Goal: Task Accomplishment & Management: Manage account settings

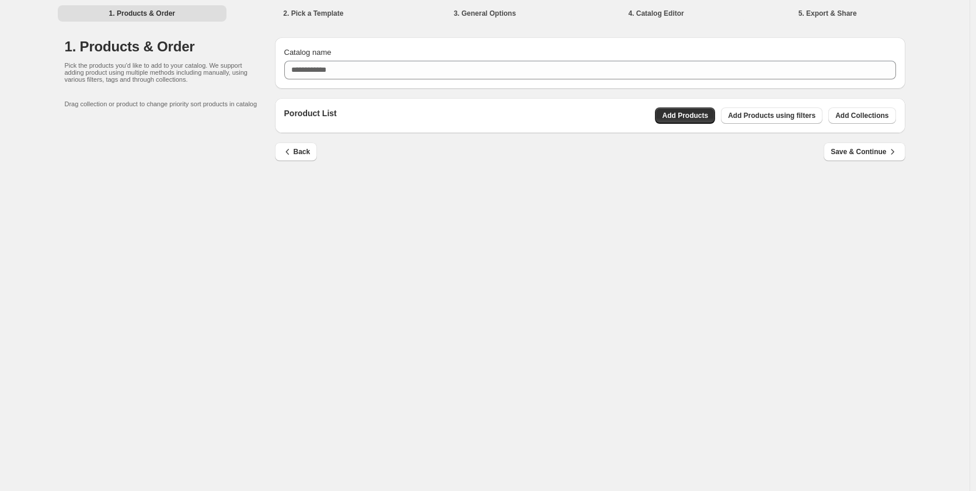
click at [459, 114] on div "Poroduct List Add Products Add Products using filters Add Collections" at bounding box center [590, 115] width 612 height 16
click at [874, 153] on span "Save & Continue" at bounding box center [863, 152] width 67 height 12
click at [410, 136] on div "Back Save & Continue" at bounding box center [586, 147] width 640 height 28
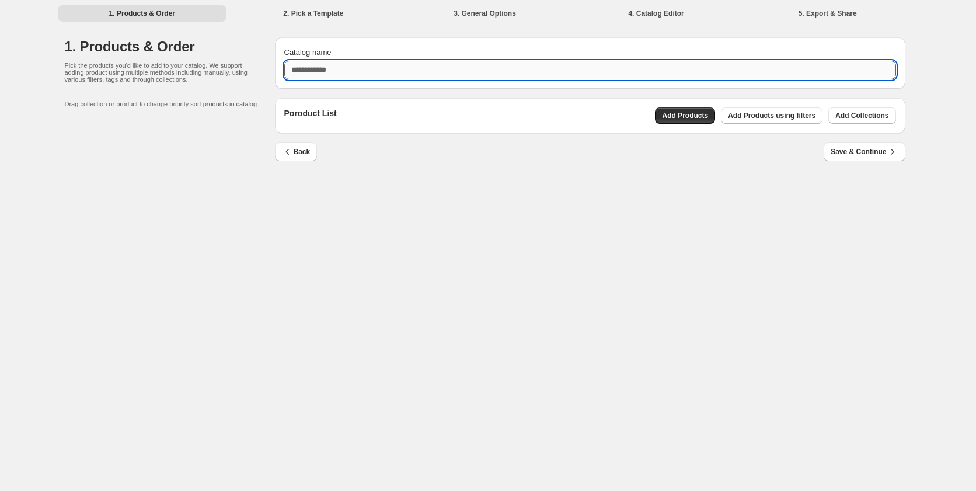
click at [361, 72] on input "Catalog name" at bounding box center [590, 70] width 612 height 19
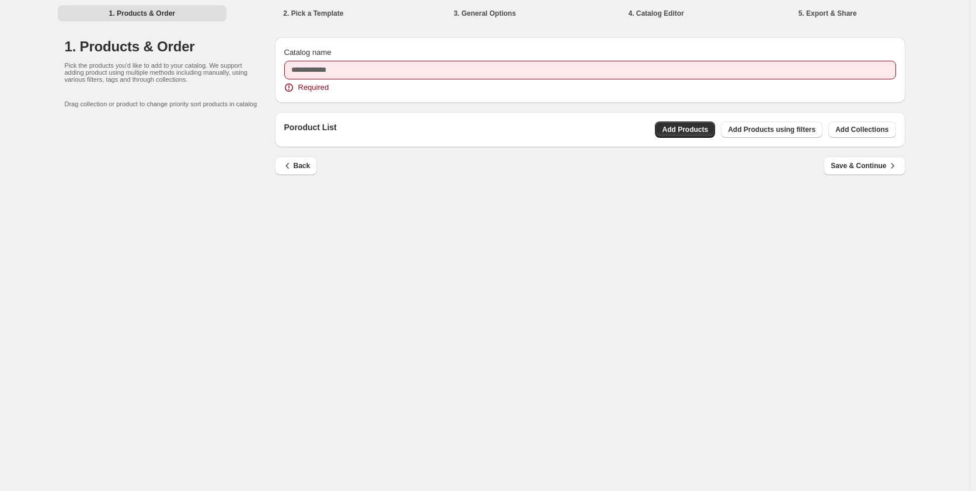
click at [120, 19] on li "1. Products & Order" at bounding box center [142, 13] width 169 height 16
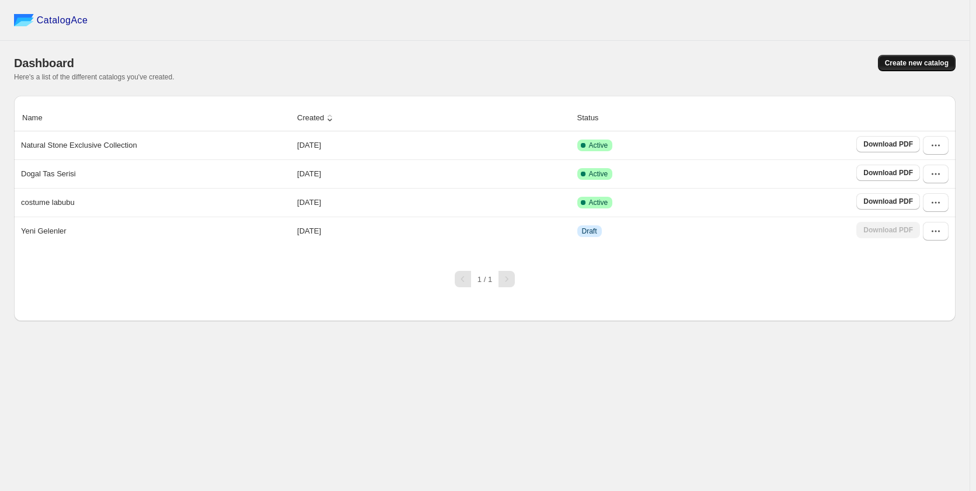
click at [913, 65] on span "Create new catalog" at bounding box center [917, 62] width 64 height 9
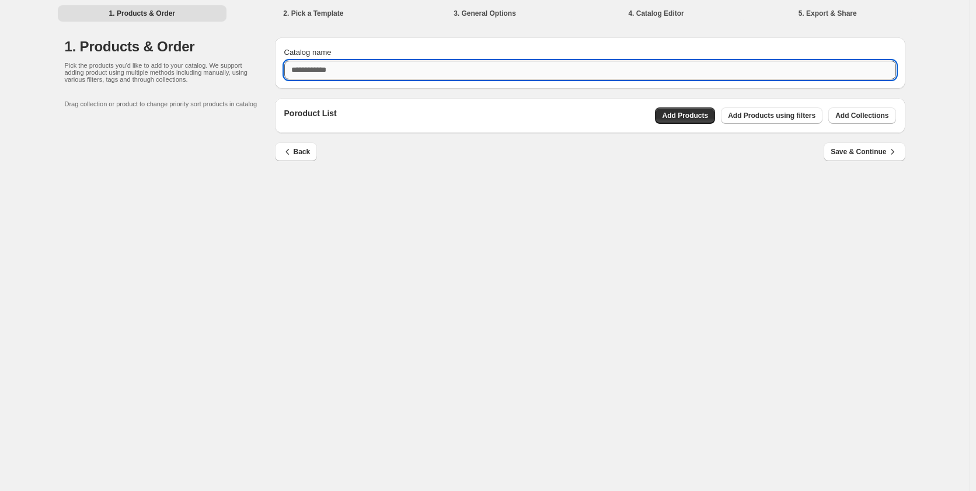
click at [456, 70] on input "Catalog name" at bounding box center [590, 70] width 612 height 19
type input "**********"
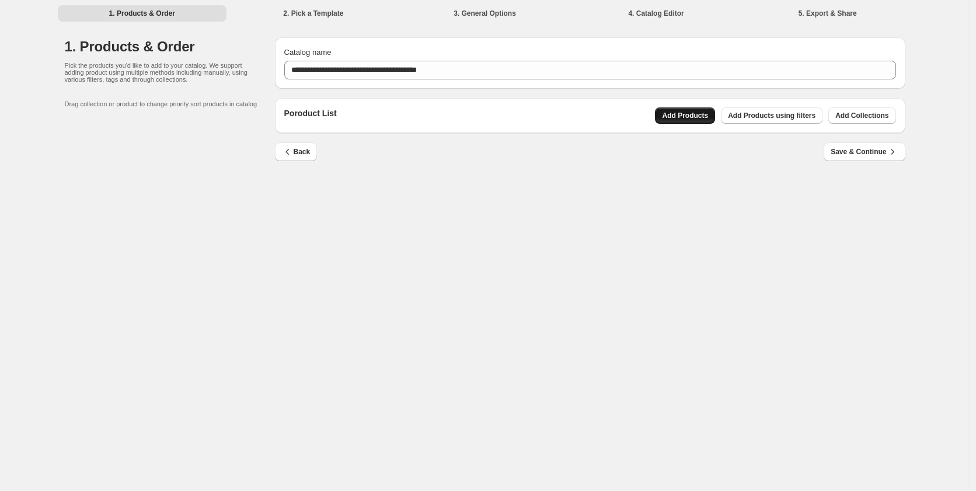
click at [690, 117] on span "Add Products" at bounding box center [685, 115] width 46 height 9
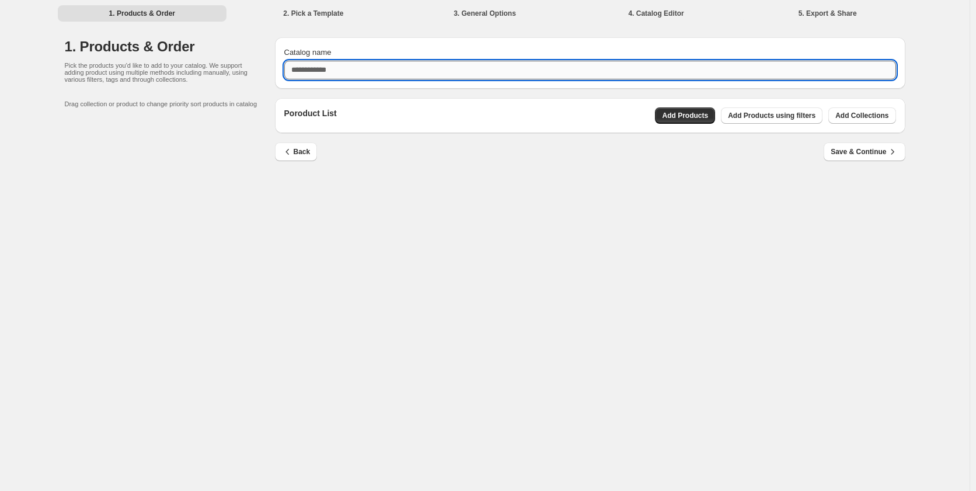
click at [397, 69] on input "Catalog name" at bounding box center [590, 70] width 612 height 19
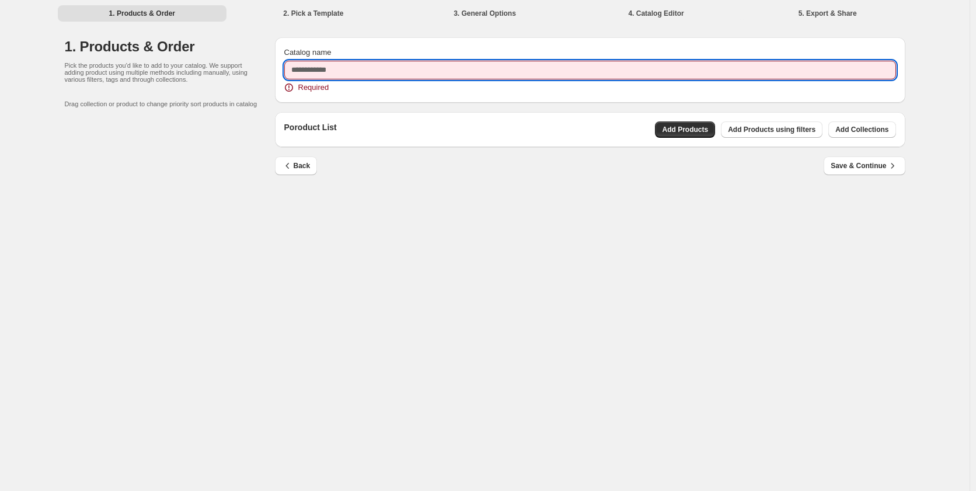
drag, startPoint x: 436, startPoint y: 255, endPoint x: 426, endPoint y: 226, distance: 30.5
click at [436, 255] on div "1. Products & Order 2. Pick a Template 3. General Options 4. Catalog Editor 5. …" at bounding box center [484, 245] width 969 height 491
click at [332, 71] on input "Catalog name" at bounding box center [590, 70] width 612 height 19
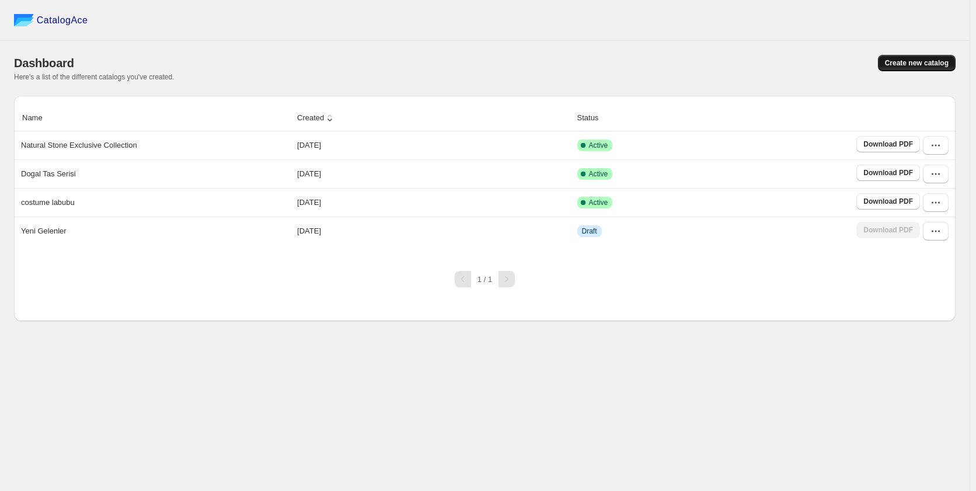
click at [920, 65] on span "Create new catalog" at bounding box center [917, 62] width 64 height 9
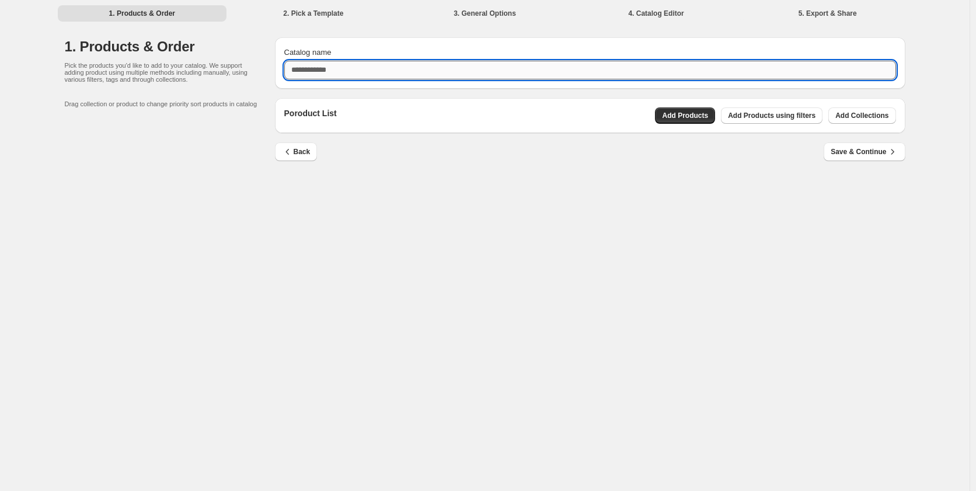
click at [413, 71] on input "Catalog name" at bounding box center [590, 70] width 612 height 19
click at [413, 71] on input "**********" at bounding box center [590, 70] width 612 height 19
type input "**********"
click at [856, 148] on span "Save & Continue" at bounding box center [863, 152] width 67 height 12
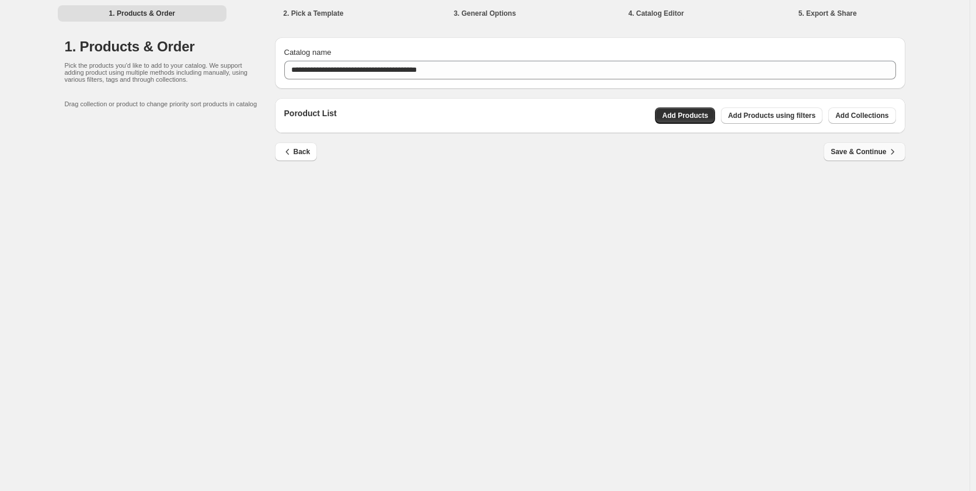
click at [857, 155] on span "Save & Continue" at bounding box center [863, 152] width 67 height 12
click at [696, 117] on span "Add Products" at bounding box center [685, 115] width 46 height 9
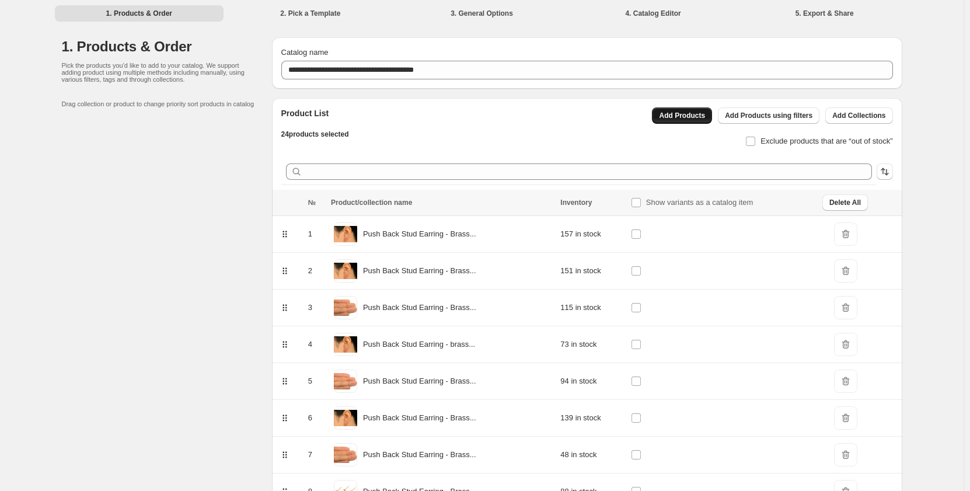
click at [701, 117] on span "Add Products" at bounding box center [682, 115] width 46 height 9
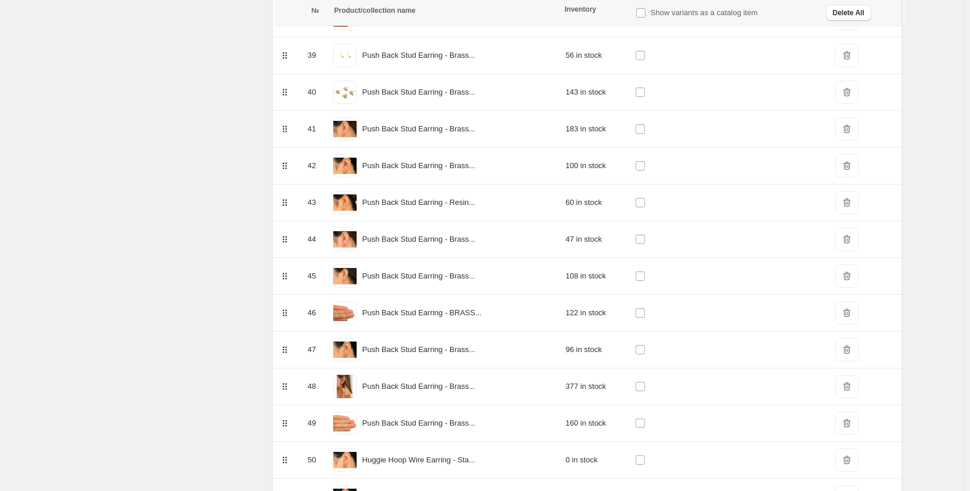
scroll to position [1721, 0]
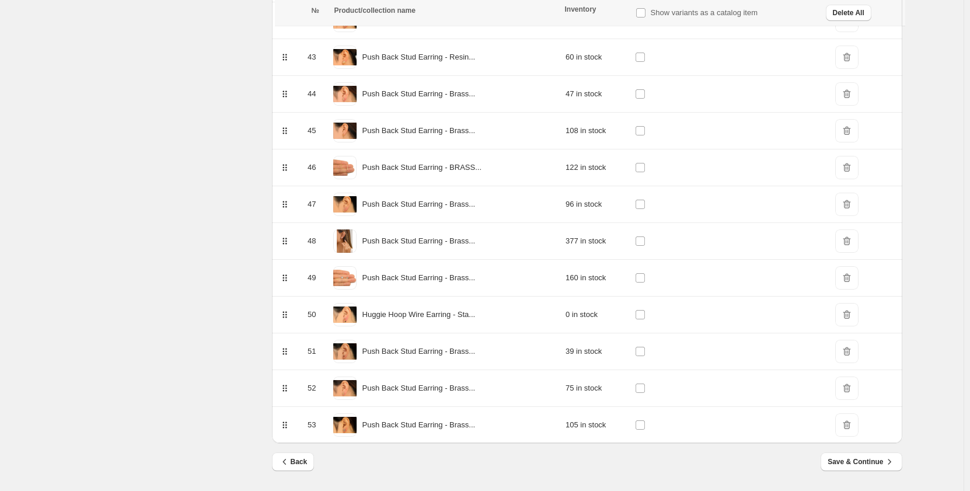
click at [848, 316] on span "DeleteIcon" at bounding box center [846, 314] width 23 height 23
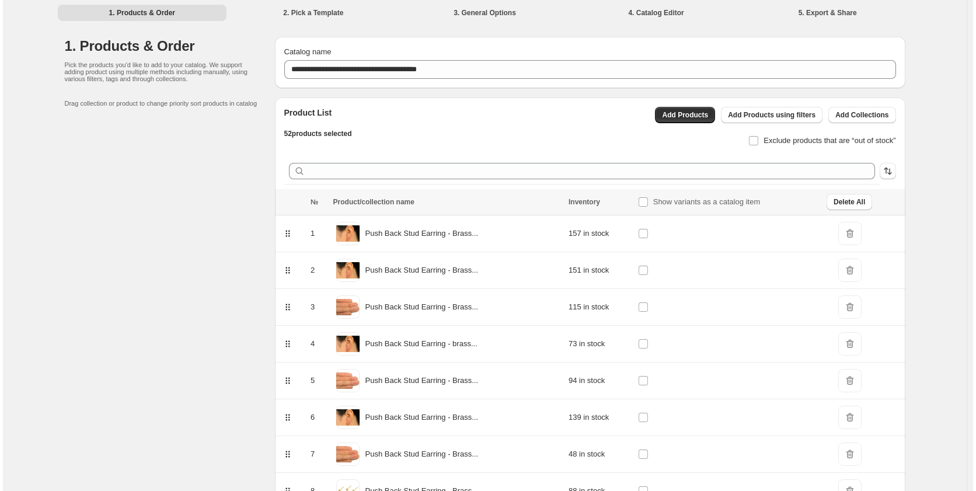
scroll to position [0, 0]
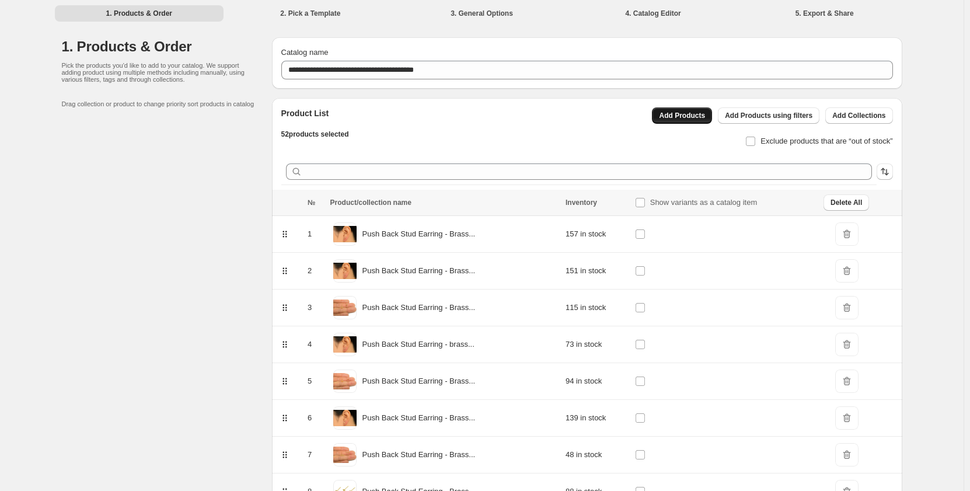
click at [696, 117] on span "Add Products" at bounding box center [682, 115] width 46 height 9
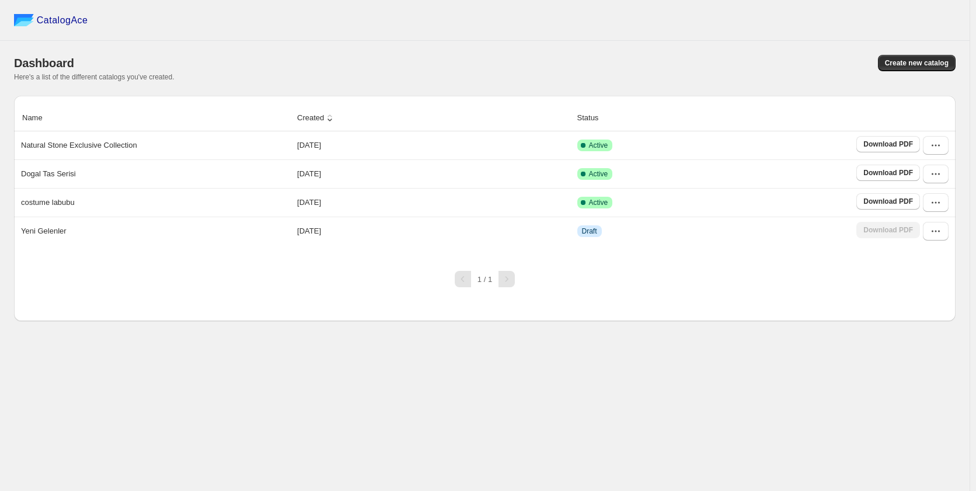
click at [69, 21] on span "CatalogAce" at bounding box center [62, 21] width 51 height 12
click at [916, 68] on button "Create new catalog" at bounding box center [917, 63] width 78 height 16
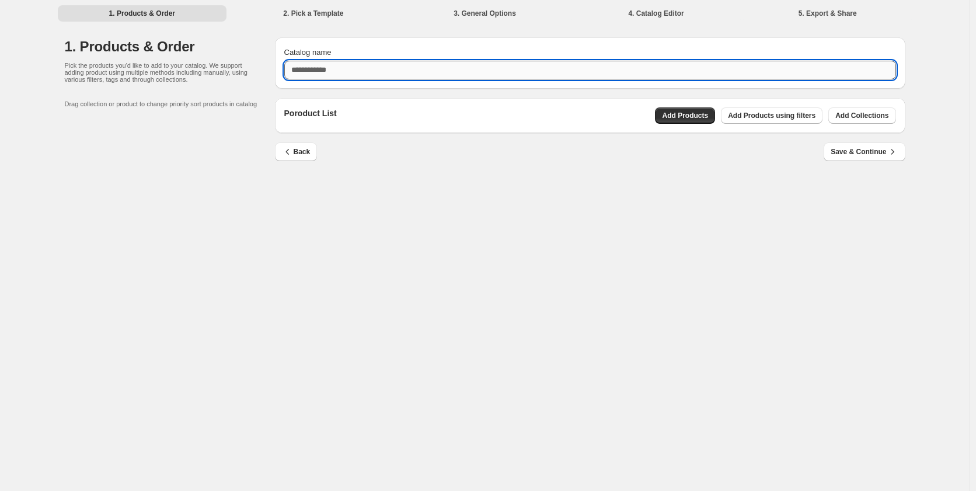
click at [414, 73] on input "Catalog name" at bounding box center [590, 70] width 612 height 19
type input "**********"
click at [862, 156] on span "Save & Continue" at bounding box center [863, 152] width 67 height 12
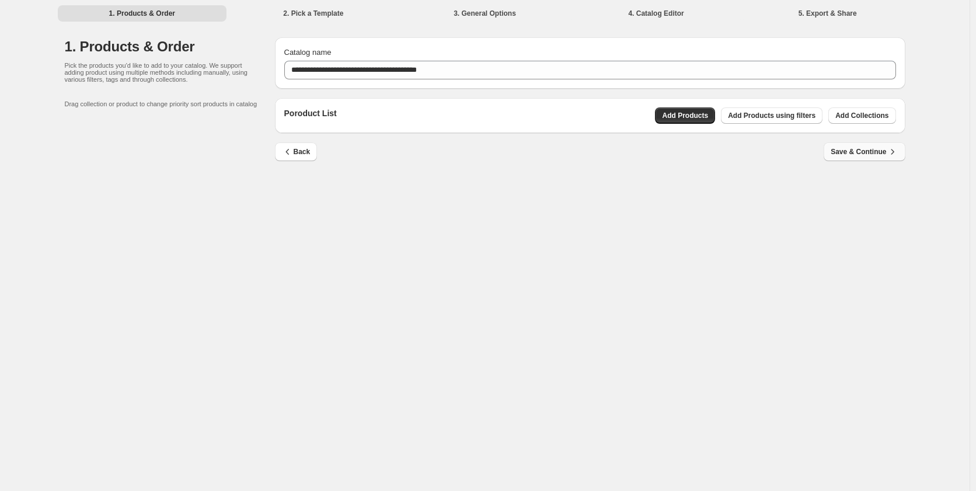
click at [862, 153] on span "Save & Continue" at bounding box center [863, 152] width 67 height 12
click at [696, 117] on span "Add Products" at bounding box center [685, 115] width 46 height 9
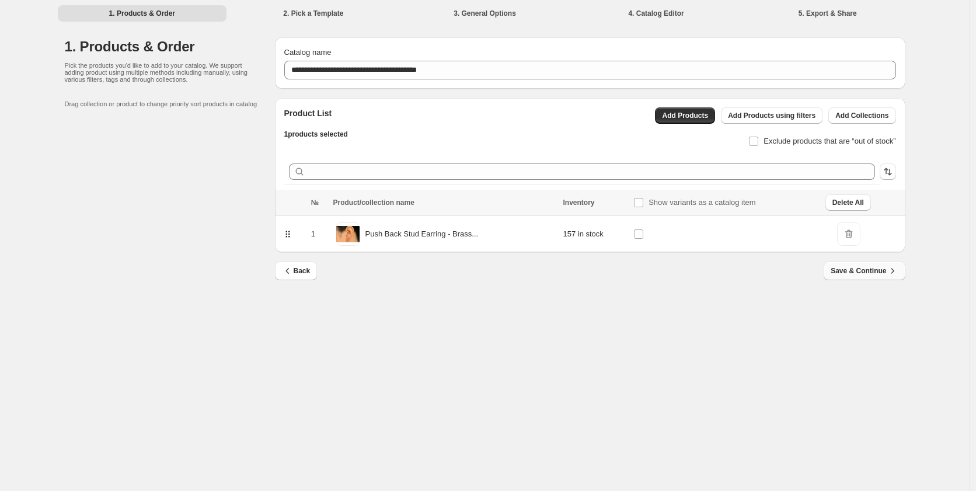
click at [857, 271] on span "Save & Continue" at bounding box center [863, 271] width 67 height 12
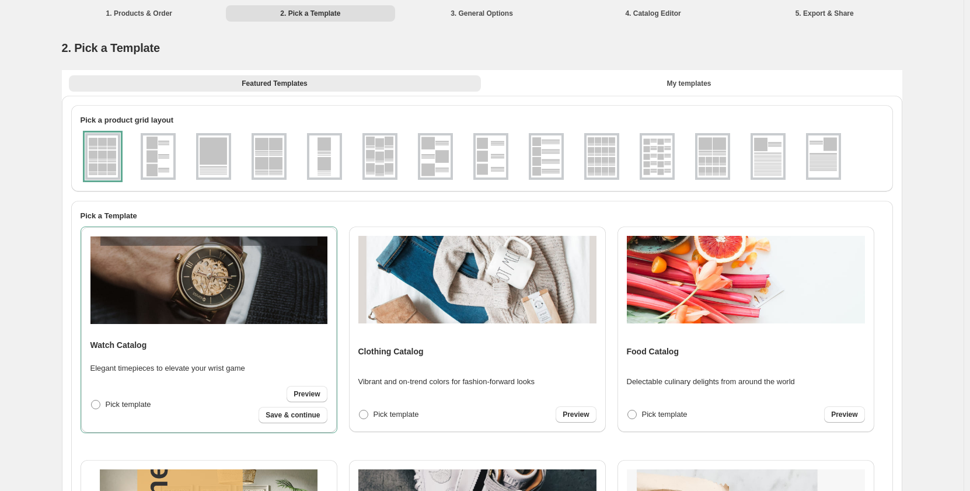
click at [147, 13] on li "1. Products & Order" at bounding box center [139, 13] width 169 height 16
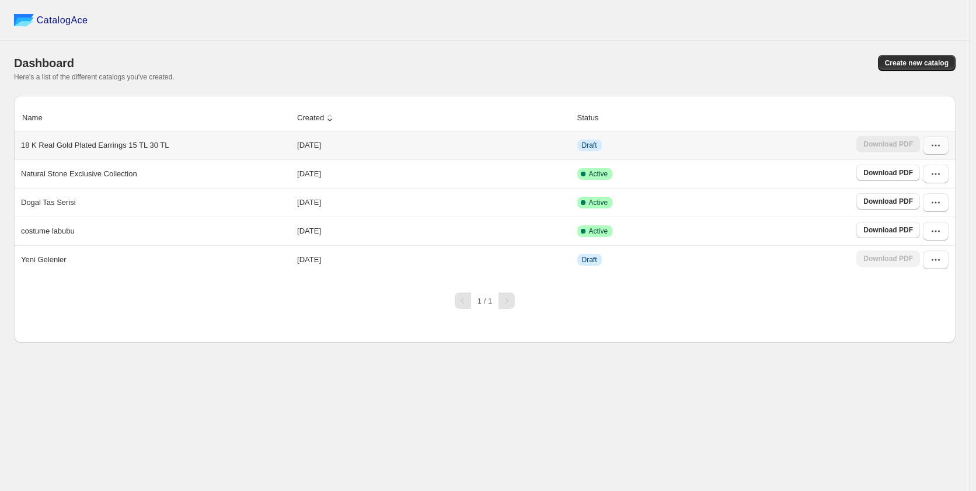
click at [936, 149] on icon "button" at bounding box center [936, 145] width 12 height 12
click at [926, 245] on span "Edit" at bounding box center [934, 251] width 60 height 12
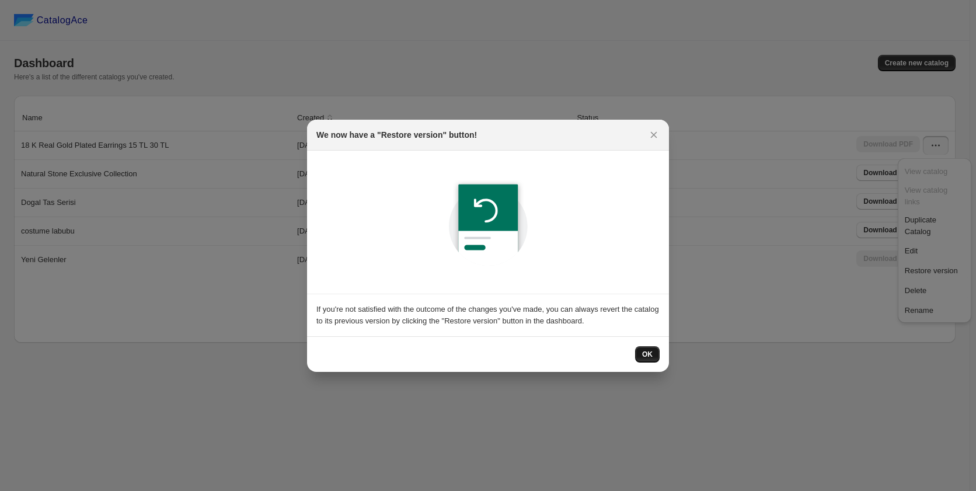
click at [646, 351] on span "OK" at bounding box center [647, 354] width 11 height 9
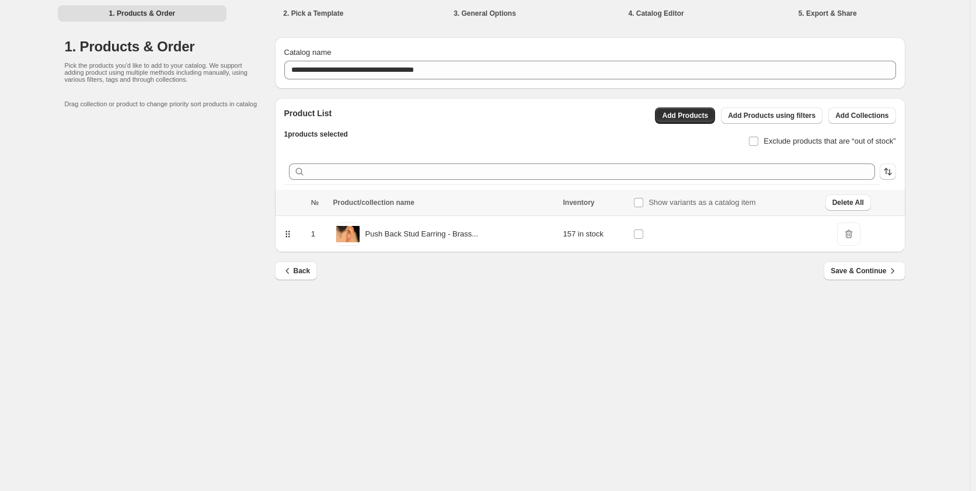
click at [510, 288] on div "Back Save & Continue" at bounding box center [590, 278] width 630 height 34
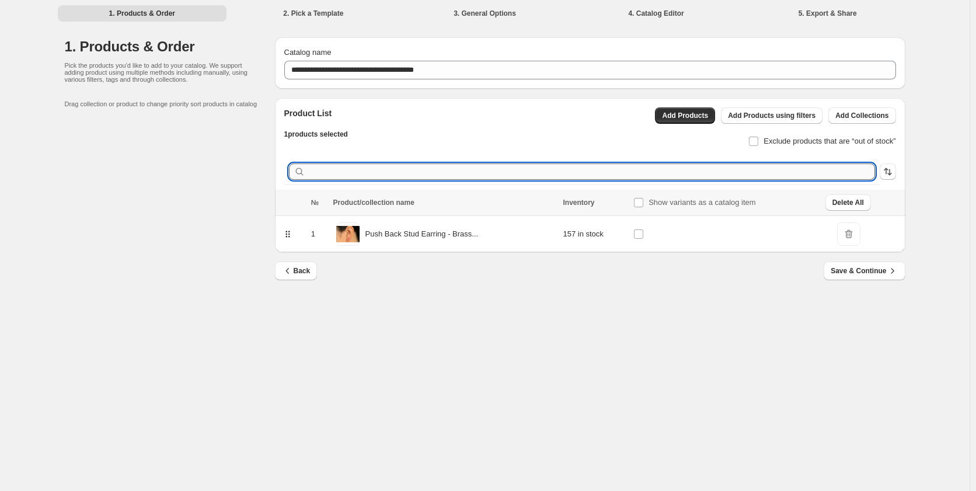
click at [423, 170] on input "text" at bounding box center [591, 171] width 567 height 16
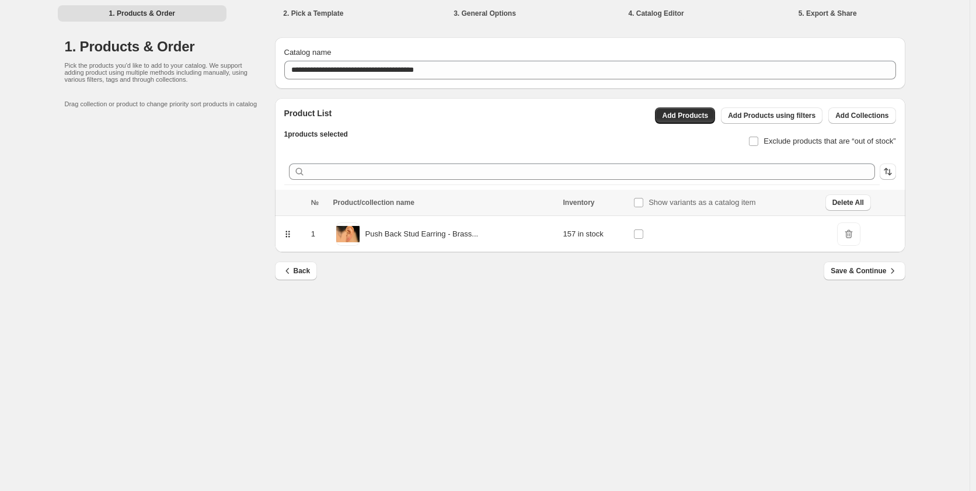
click at [533, 337] on div "**********" at bounding box center [484, 245] width 969 height 491
click at [383, 380] on div "**********" at bounding box center [484, 245] width 969 height 491
click at [694, 120] on button "Add Products" at bounding box center [685, 115] width 60 height 16
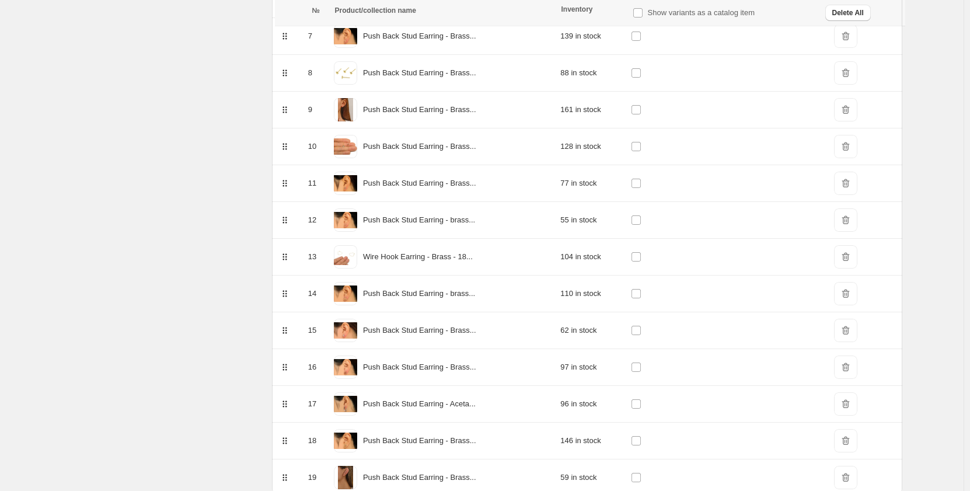
scroll to position [471, 0]
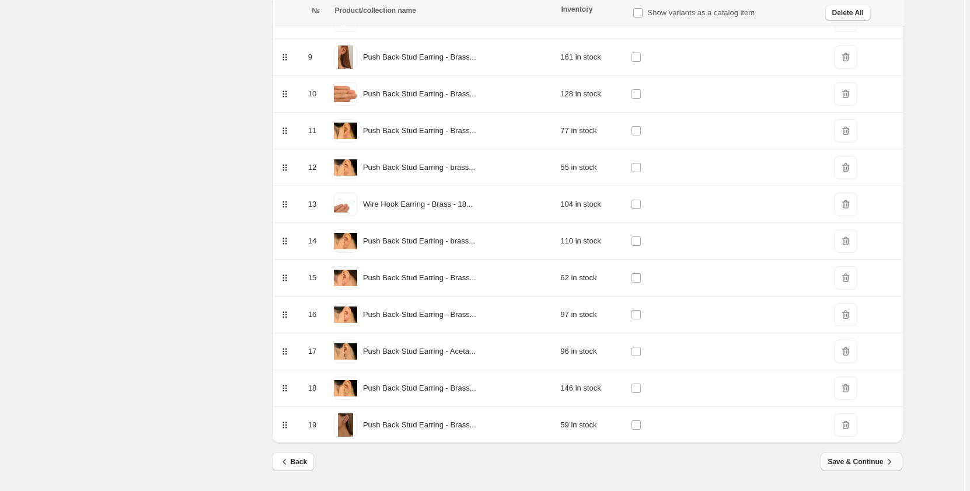
click at [869, 463] on span "Save & Continue" at bounding box center [860, 462] width 67 height 12
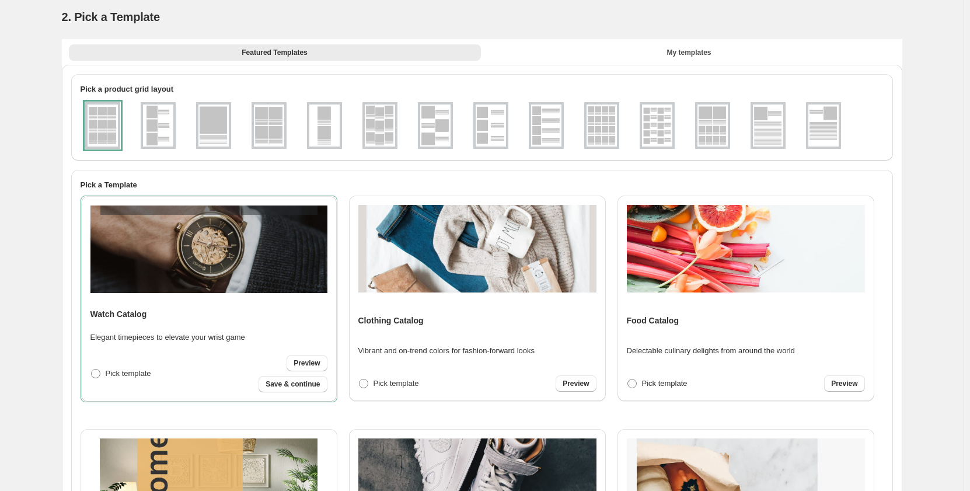
scroll to position [0, 0]
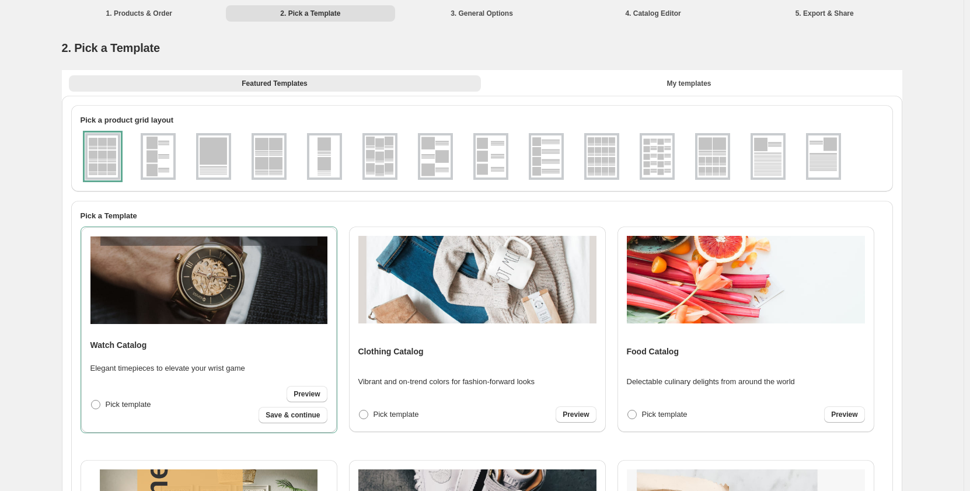
click at [149, 13] on li "1. Products & Order" at bounding box center [139, 13] width 169 height 16
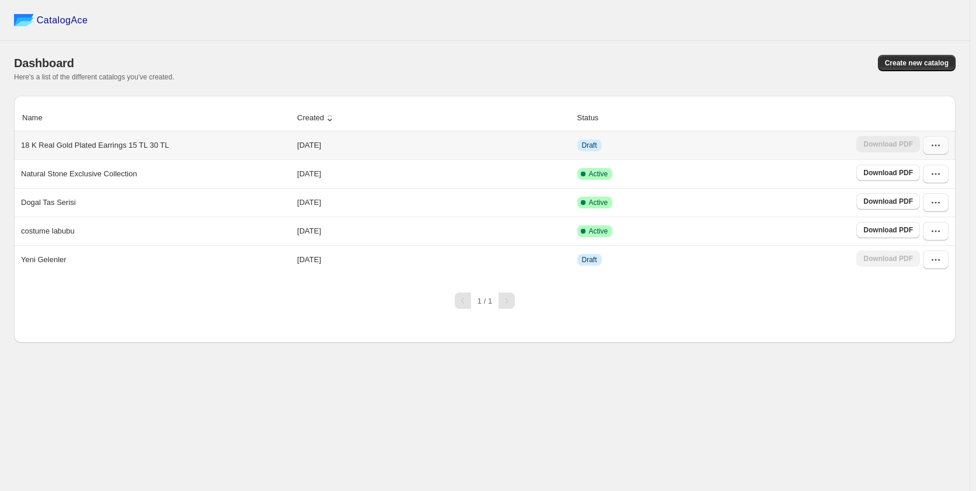
click at [938, 147] on icon "button" at bounding box center [936, 145] width 12 height 12
click at [921, 245] on span "Edit" at bounding box center [934, 251] width 60 height 12
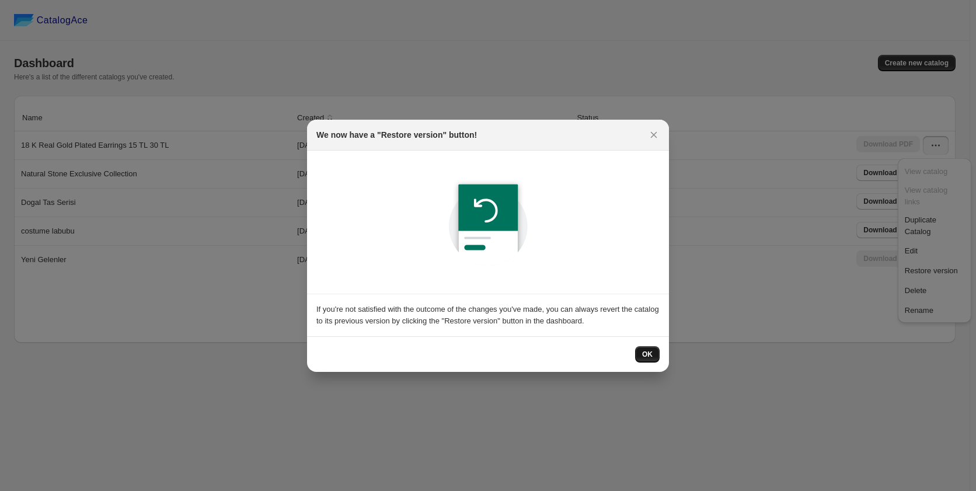
click at [648, 352] on span "OK" at bounding box center [647, 354] width 11 height 9
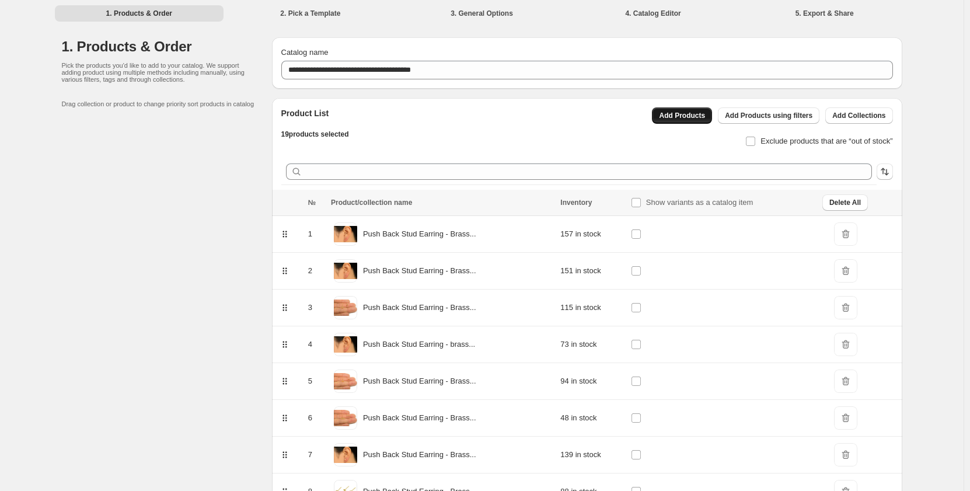
click at [697, 117] on span "Add Products" at bounding box center [682, 115] width 46 height 9
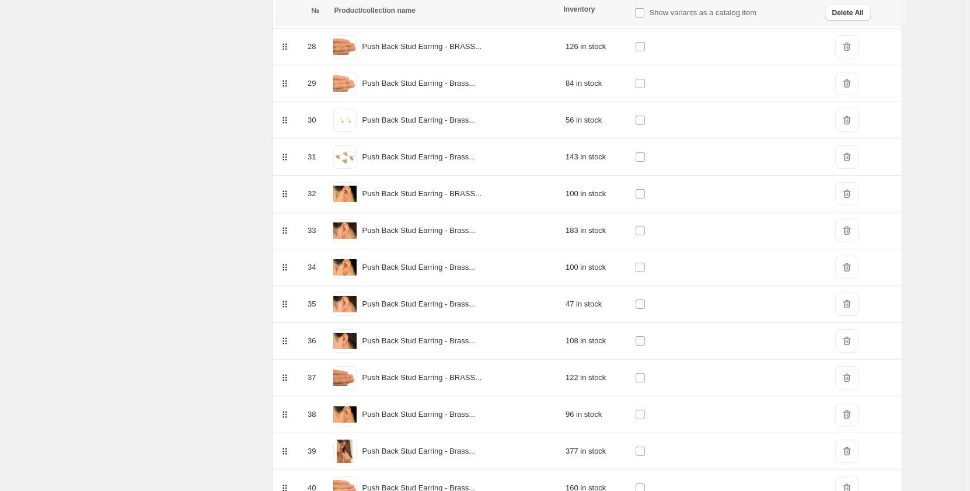
scroll to position [1353, 0]
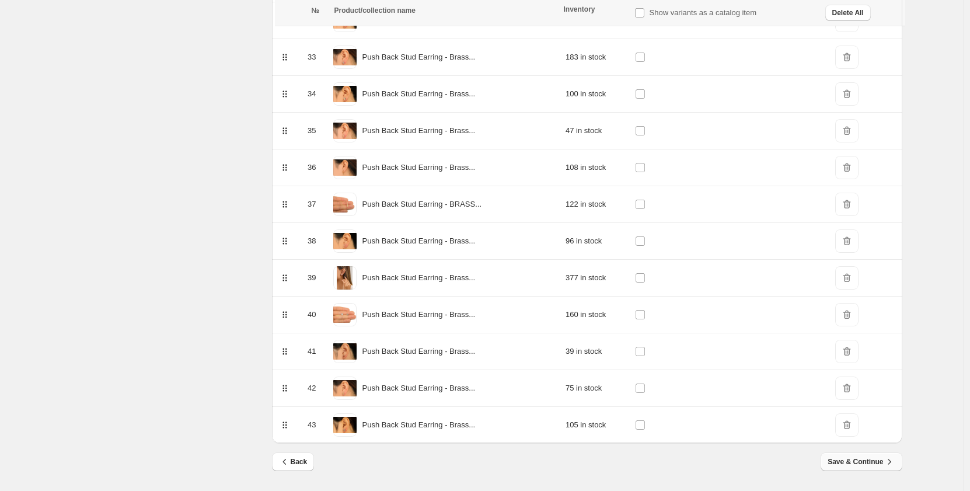
click at [862, 469] on button "Save & Continue" at bounding box center [860, 461] width 81 height 19
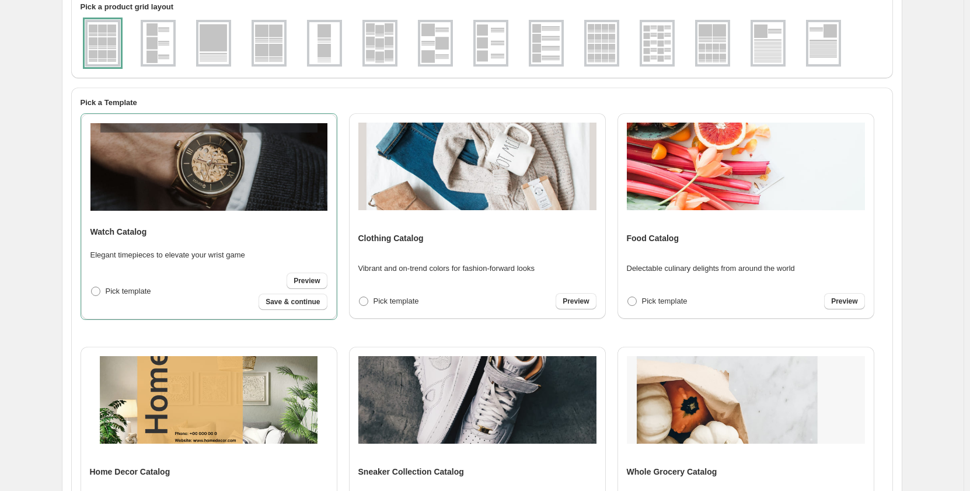
scroll to position [0, 0]
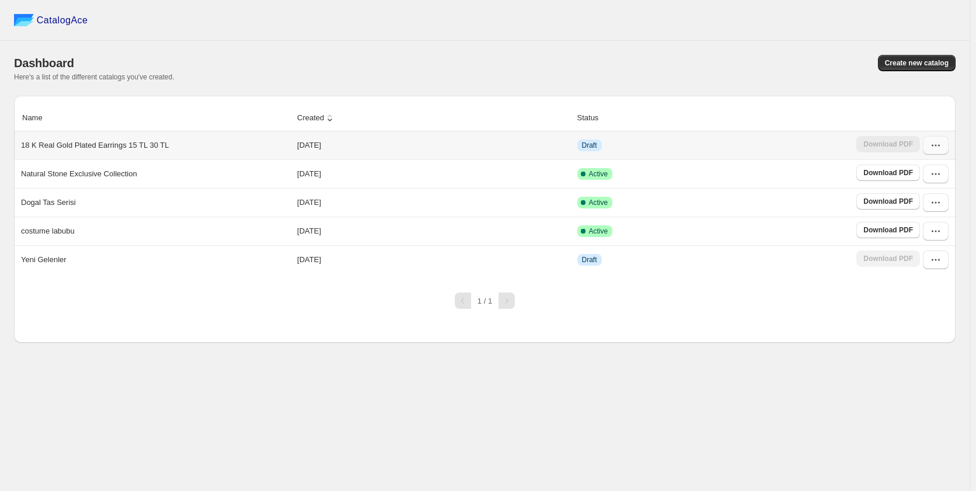
click at [936, 144] on icon "button" at bounding box center [936, 145] width 12 height 12
click at [916, 246] on span "Edit" at bounding box center [910, 250] width 13 height 9
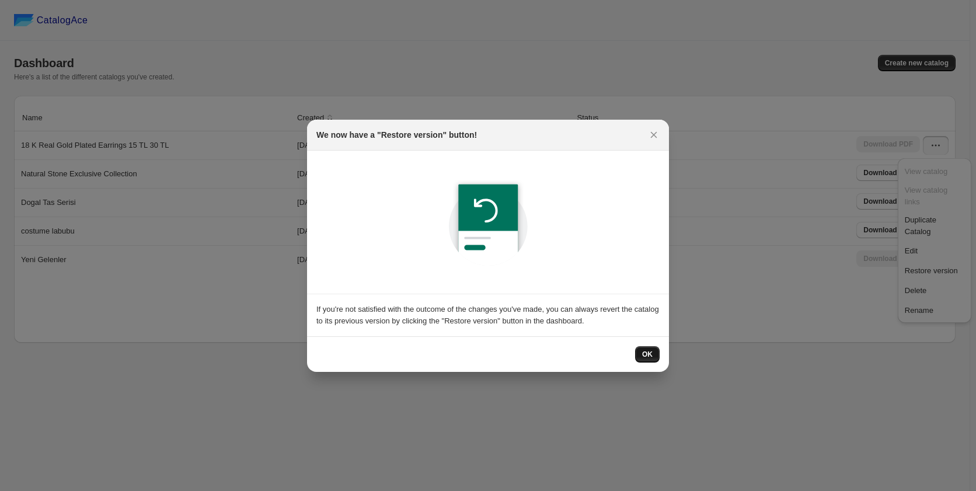
click at [646, 355] on button "OK" at bounding box center [647, 354] width 25 height 16
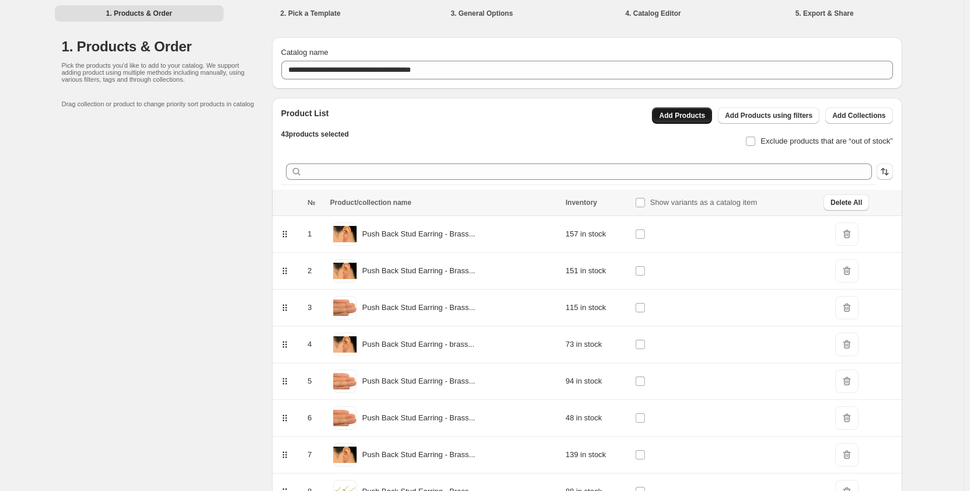
click at [685, 118] on span "Add Products" at bounding box center [682, 115] width 46 height 9
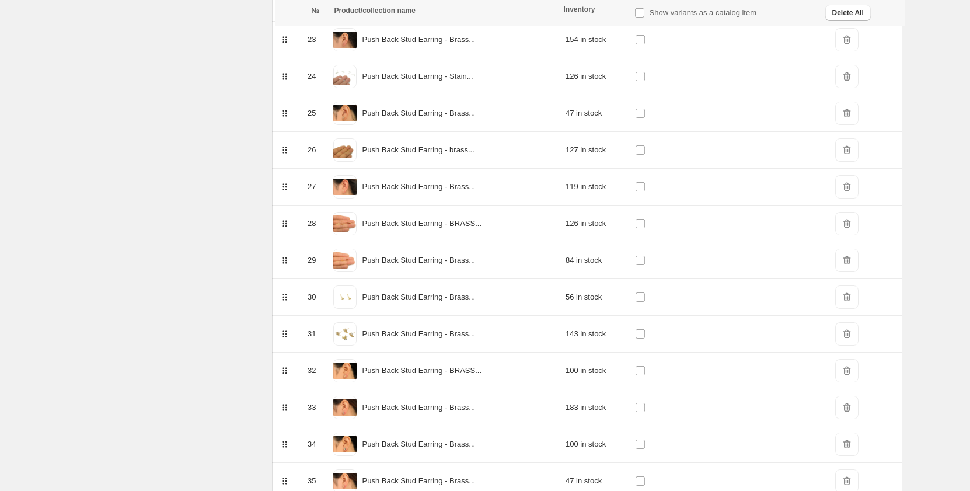
scroll to position [1353, 0]
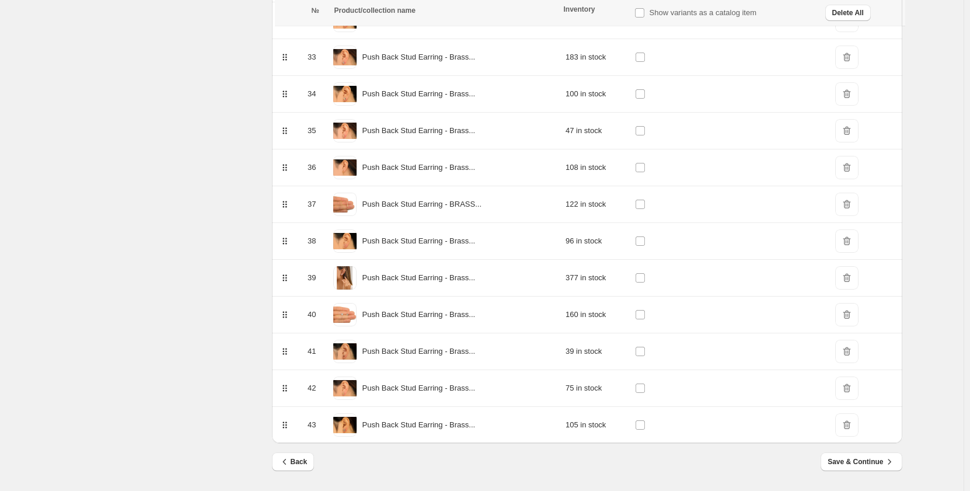
click at [396, 425] on p "Push Back Stud Earring - Brass..." at bounding box center [418, 425] width 113 height 12
click at [346, 426] on span at bounding box center [344, 424] width 23 height 23
drag, startPoint x: 319, startPoint y: 427, endPoint x: 338, endPoint y: 424, distance: 19.0
click at [323, 427] on td "43" at bounding box center [315, 425] width 23 height 37
click at [397, 417] on div "Push Back Stud Earring - Brass..." at bounding box center [444, 424] width 228 height 29
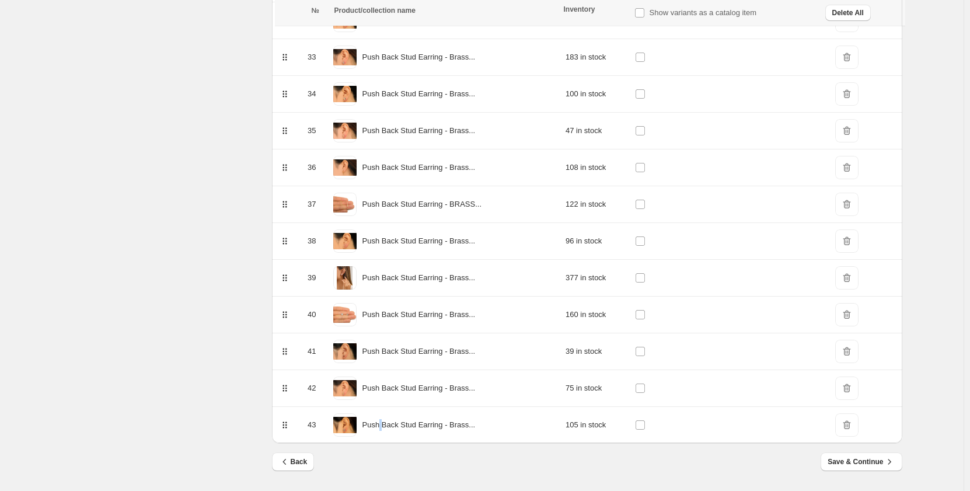
click at [508, 403] on td "Push Back Stud Earring - Brass..." at bounding box center [444, 388] width 235 height 37
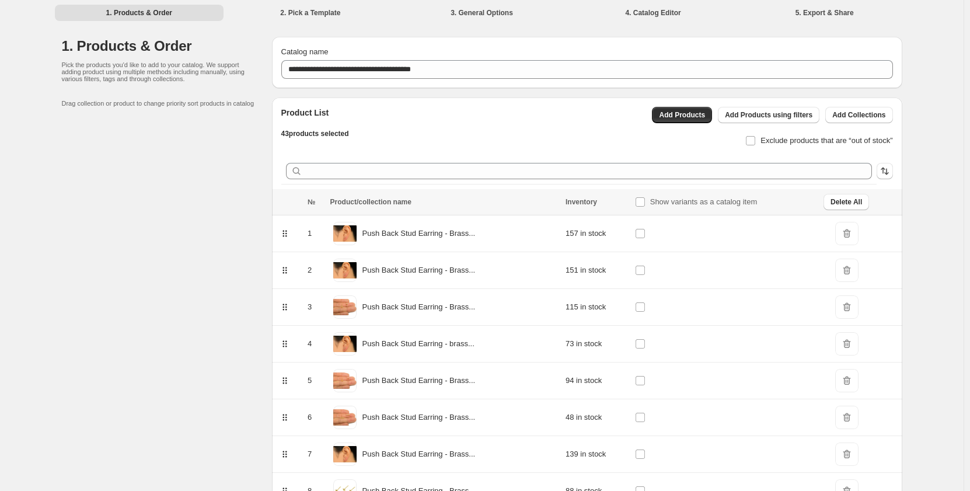
scroll to position [0, 0]
click at [696, 120] on span "Add Products" at bounding box center [682, 115] width 46 height 9
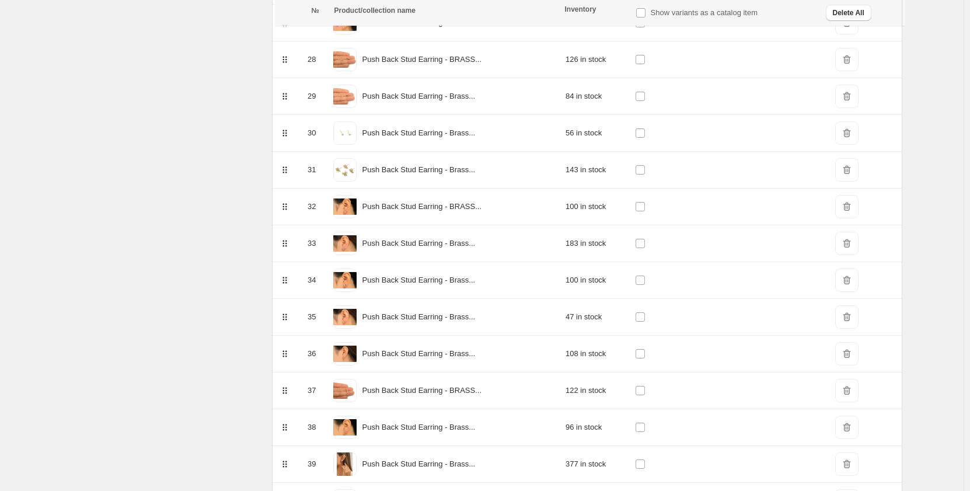
scroll to position [1390, 0]
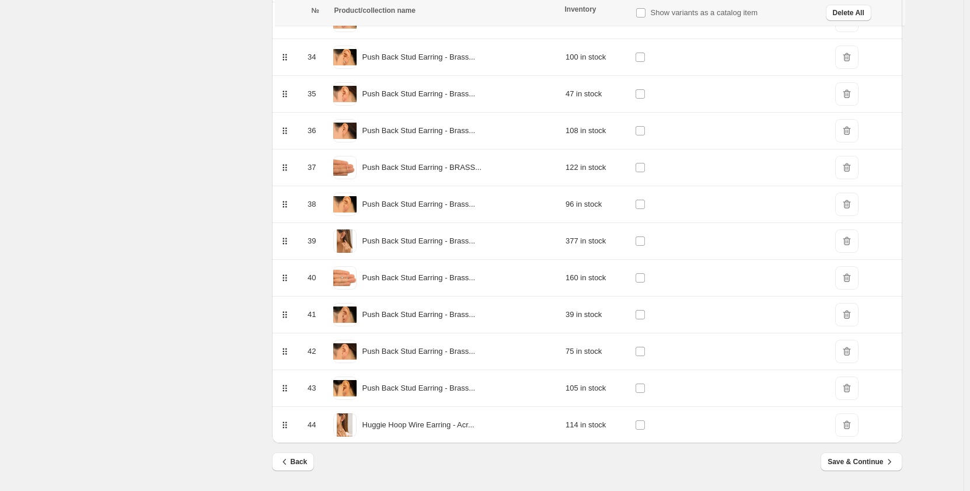
drag, startPoint x: 419, startPoint y: 13, endPoint x: 488, endPoint y: 4, distance: 69.4
click at [421, 13] on div "Product/collection name" at bounding box center [445, 11] width 223 height 12
drag, startPoint x: 520, startPoint y: 16, endPoint x: 469, endPoint y: 64, distance: 69.8
click at [446, 74] on td "Push Back Stud Earring - Brass..." at bounding box center [444, 57] width 235 height 37
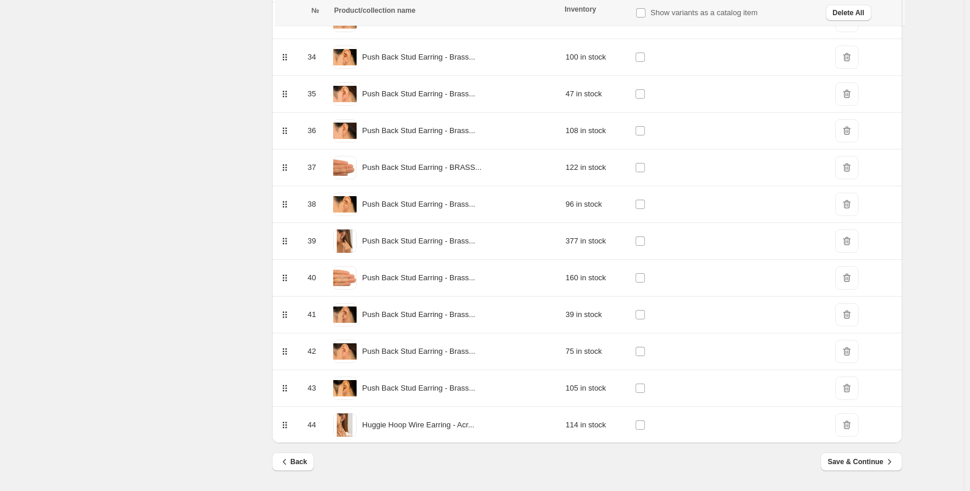
click at [471, 86] on div "Push Back Stud Earring - Brass..." at bounding box center [444, 93] width 228 height 29
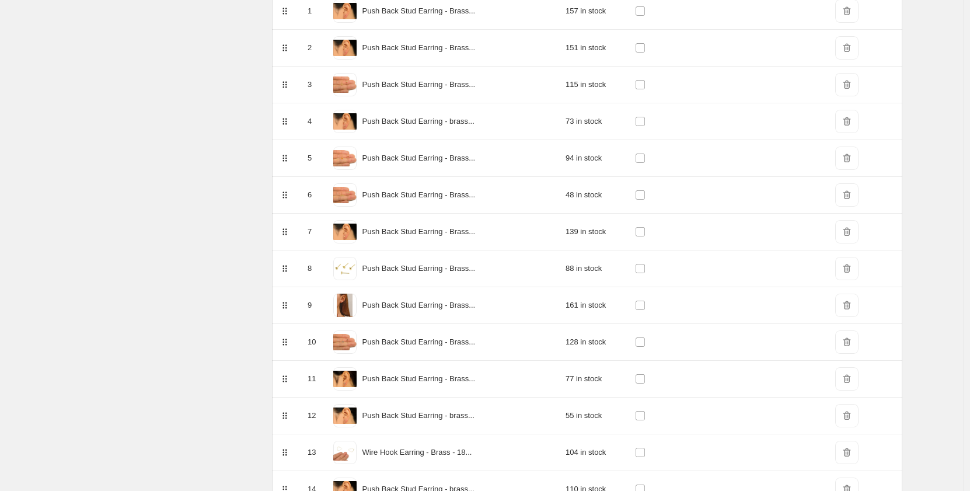
scroll to position [0, 0]
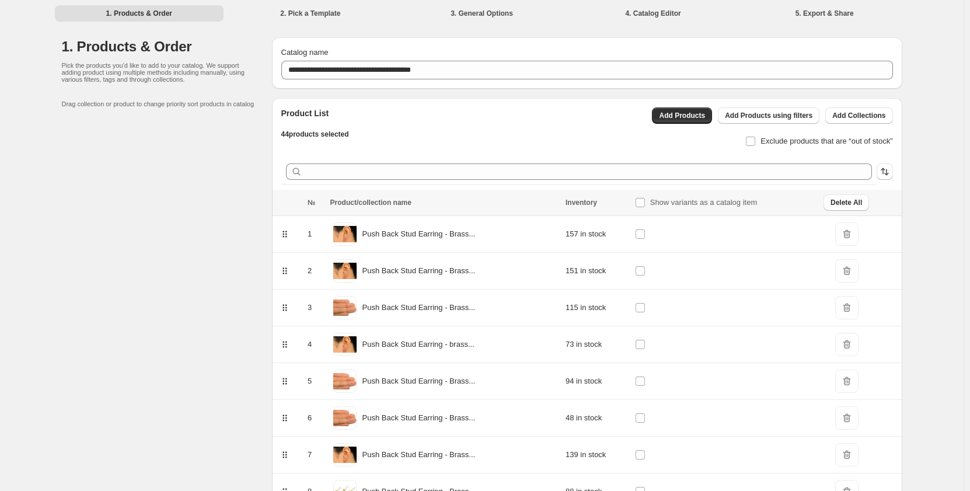
click at [443, 305] on p "Push Back Stud Earring - Brass..." at bounding box center [418, 308] width 113 height 12
click at [440, 274] on p "Push Back Stud Earring - Brass..." at bounding box center [418, 271] width 113 height 12
click at [440, 272] on p "Push Back Stud Earring - Brass..." at bounding box center [418, 271] width 113 height 12
drag, startPoint x: 432, startPoint y: 273, endPoint x: 526, endPoint y: 266, distance: 93.6
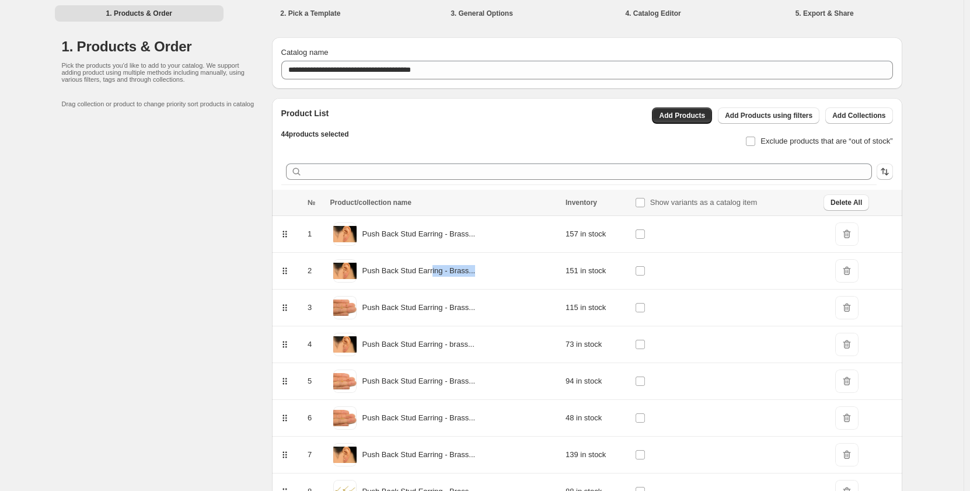
click at [526, 266] on div "Push Back Stud Earring - Brass..." at bounding box center [444, 270] width 228 height 29
drag, startPoint x: 332, startPoint y: 272, endPoint x: 354, endPoint y: 270, distance: 21.7
click at [337, 272] on td "Push Back Stud Earring - Brass..." at bounding box center [444, 271] width 235 height 37
click at [356, 270] on span at bounding box center [344, 270] width 23 height 23
drag, startPoint x: 352, startPoint y: 240, endPoint x: 470, endPoint y: 261, distance: 120.2
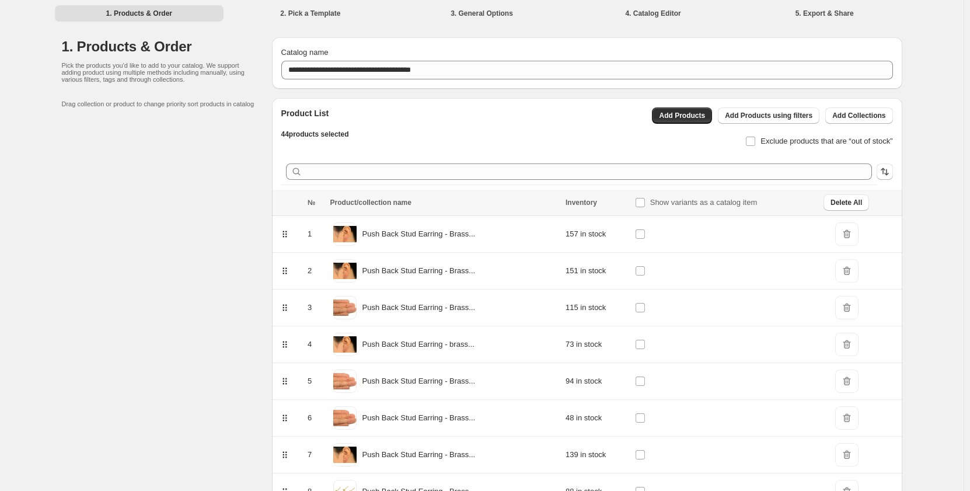
click at [354, 240] on span at bounding box center [344, 233] width 23 height 23
click at [573, 240] on td "157 in stock" at bounding box center [596, 234] width 69 height 37
click at [576, 236] on td "157 in stock" at bounding box center [596, 234] width 69 height 37
click at [285, 233] on icon at bounding box center [285, 234] width 12 height 12
click at [289, 239] on icon at bounding box center [285, 234] width 12 height 12
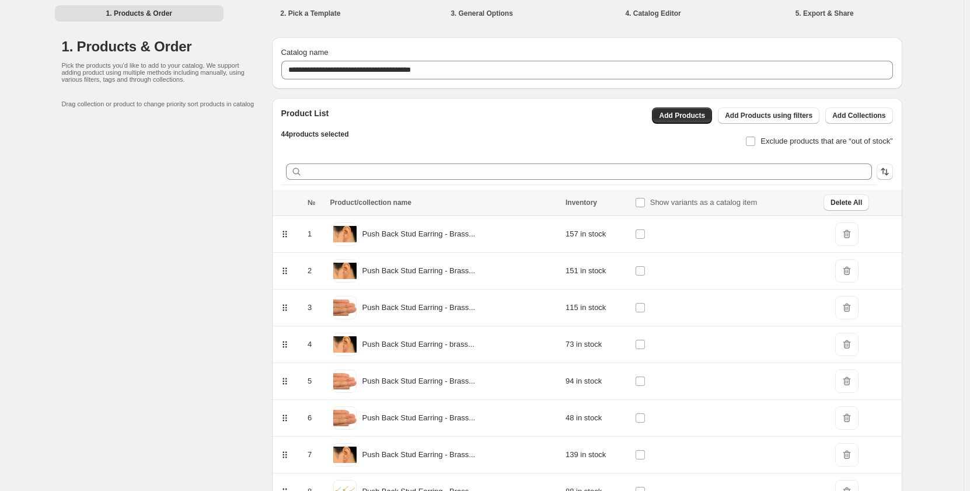
click at [289, 238] on icon at bounding box center [285, 234] width 12 height 12
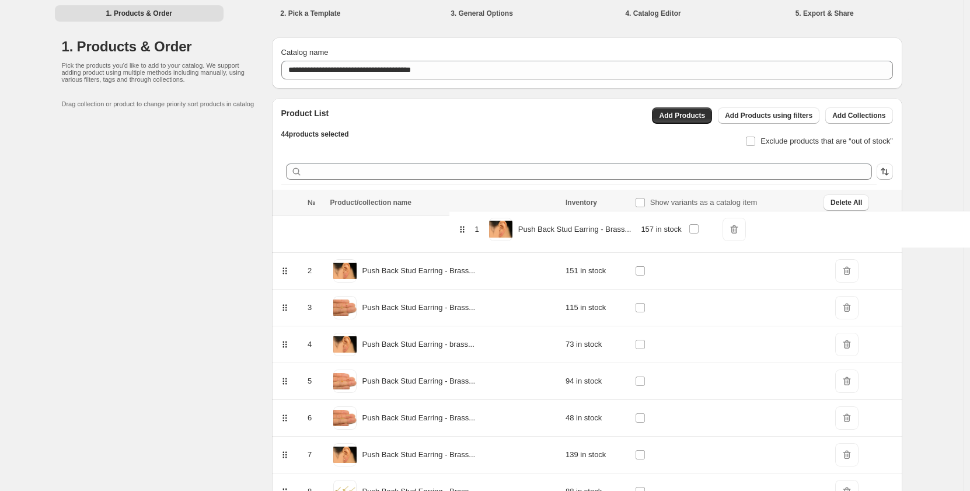
drag, startPoint x: 289, startPoint y: 238, endPoint x: 483, endPoint y: 235, distance: 194.3
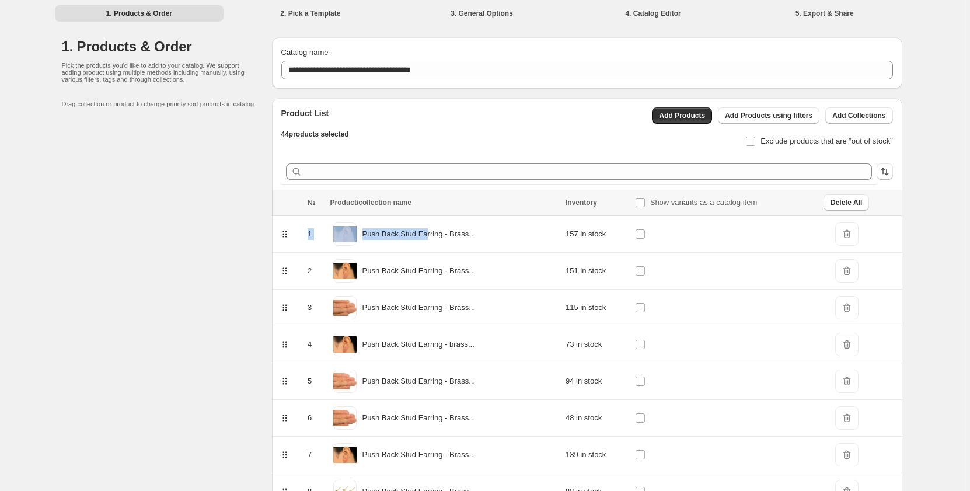
drag, startPoint x: 426, startPoint y: 228, endPoint x: 289, endPoint y: 235, distance: 137.3
click at [289, 235] on tr "1 Push Back Stud Earring - Brass... 157 in stock DeleteIcon" at bounding box center [587, 234] width 630 height 37
click at [294, 236] on div at bounding box center [285, 229] width 31 height 21
drag, startPoint x: 288, startPoint y: 233, endPoint x: 294, endPoint y: 236, distance: 7.3
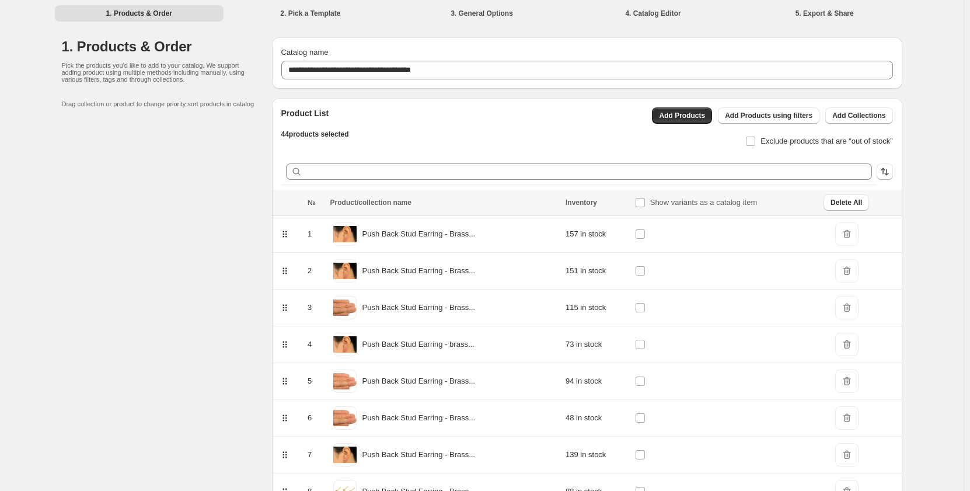
click at [432, 234] on p "Push Back Stud Earring - Brass..." at bounding box center [418, 234] width 113 height 12
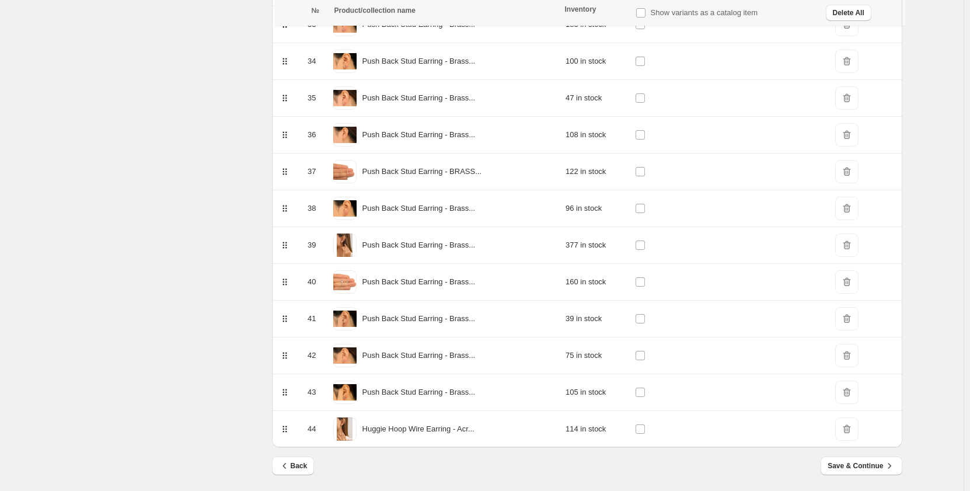
scroll to position [1390, 0]
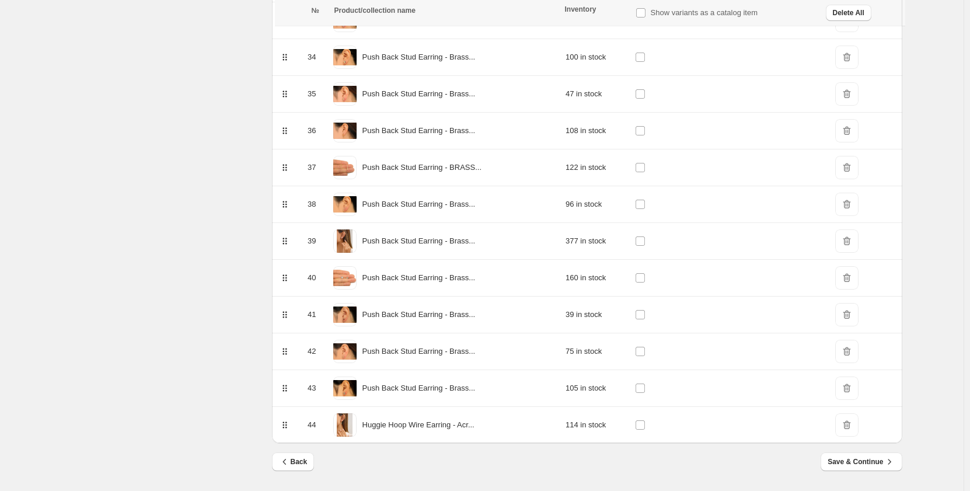
click at [846, 427] on span "DeleteIcon" at bounding box center [846, 424] width 23 height 23
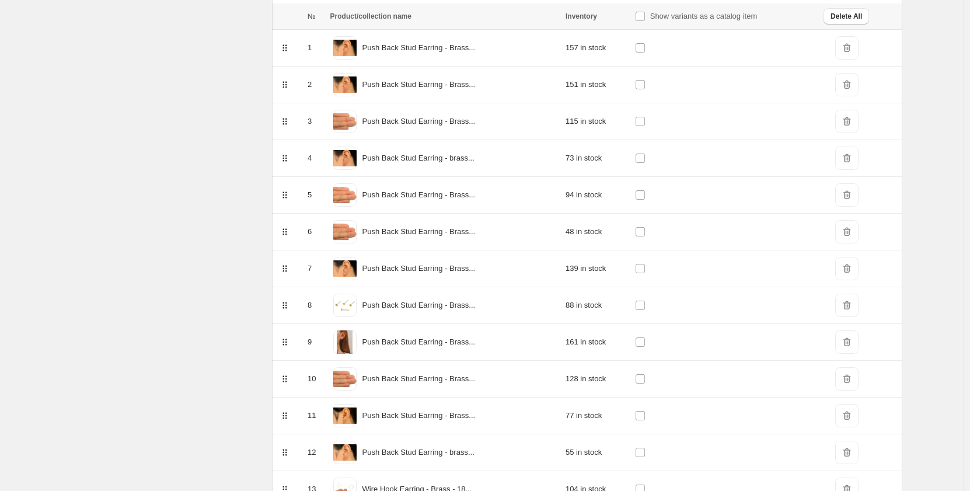
scroll to position [0, 0]
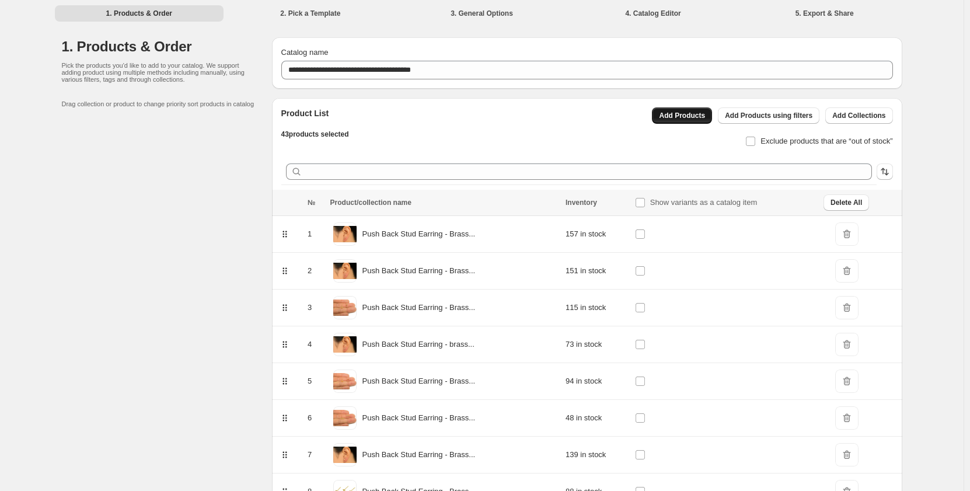
click at [686, 119] on span "Add Products" at bounding box center [682, 115] width 46 height 9
click at [691, 114] on span "Add Products" at bounding box center [682, 115] width 46 height 9
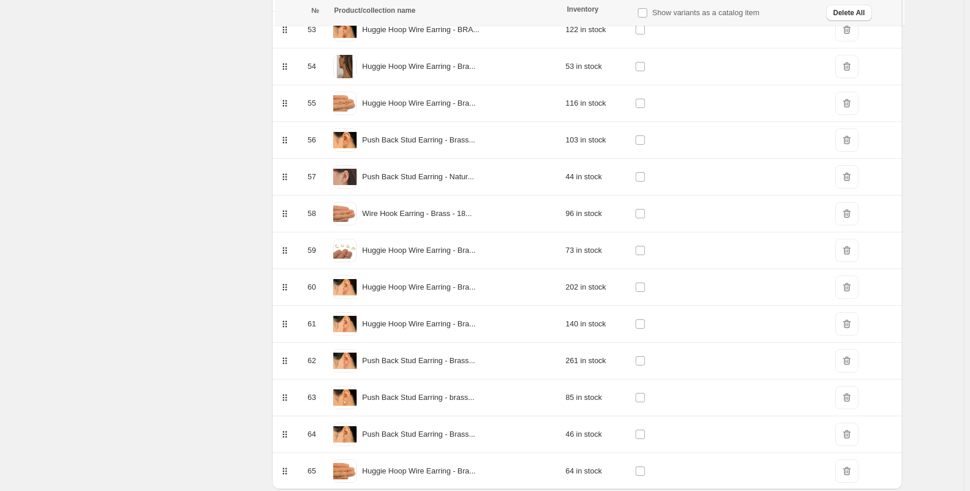
scroll to position [2162, 0]
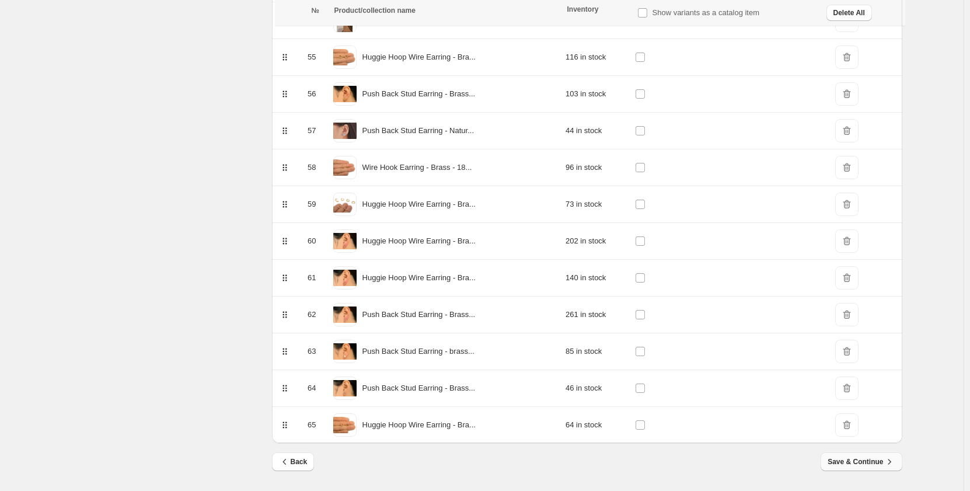
click at [867, 466] on span "Save & Continue" at bounding box center [860, 462] width 67 height 12
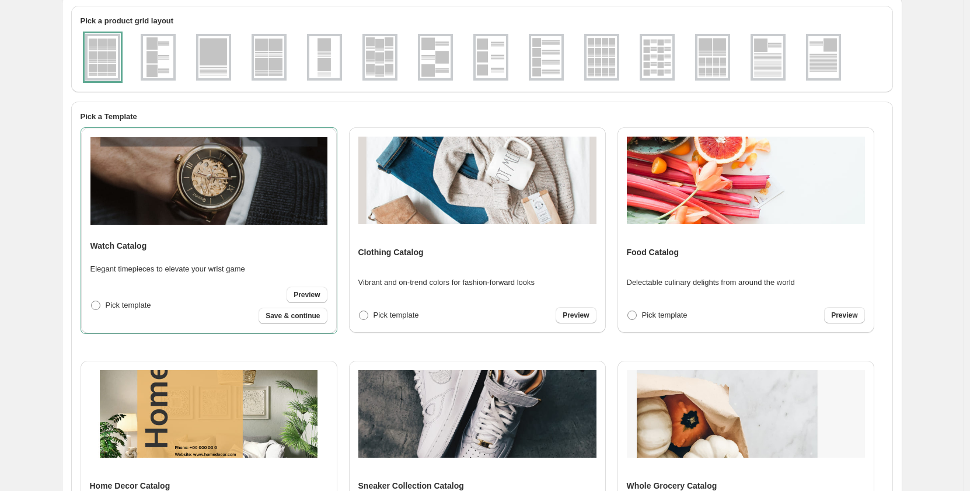
scroll to position [0, 0]
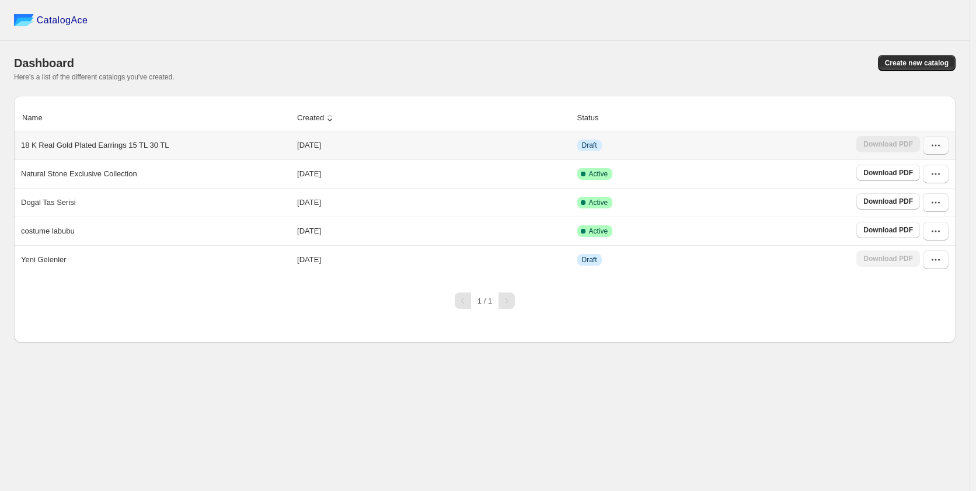
click at [937, 147] on icon "button" at bounding box center [936, 145] width 12 height 12
click at [916, 246] on span "Edit" at bounding box center [910, 250] width 13 height 9
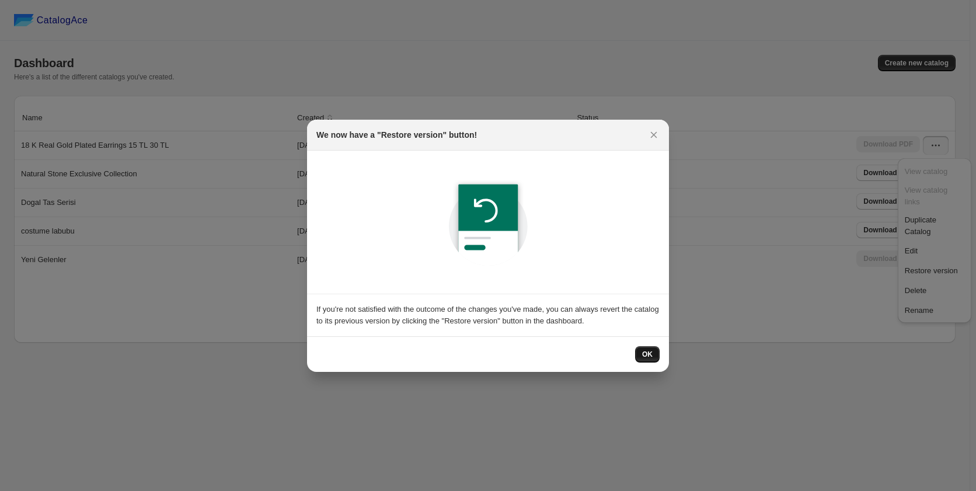
click at [651, 358] on span "OK" at bounding box center [647, 354] width 11 height 9
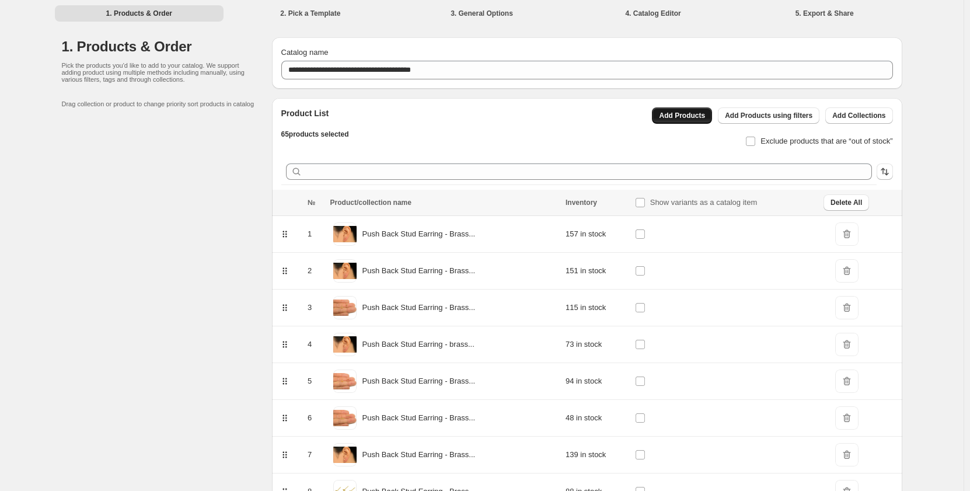
click at [703, 116] on span "Add Products" at bounding box center [682, 115] width 46 height 9
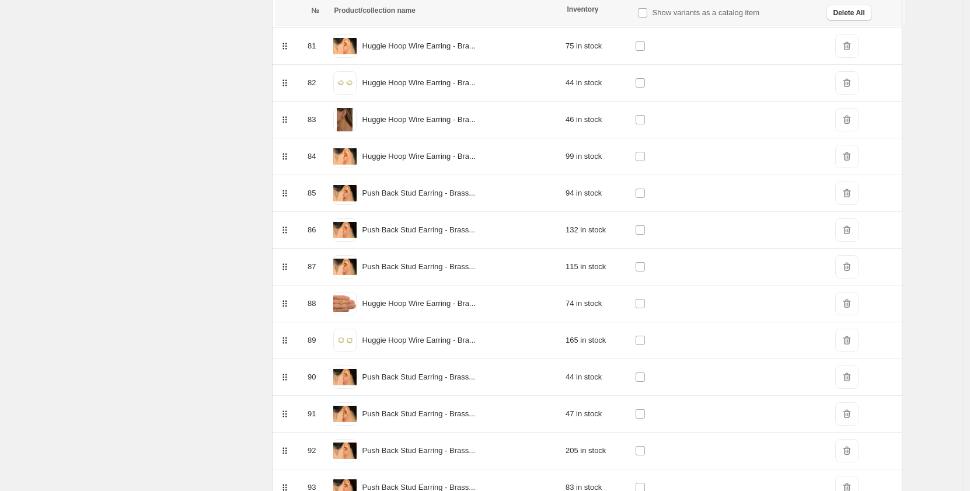
scroll to position [3228, 0]
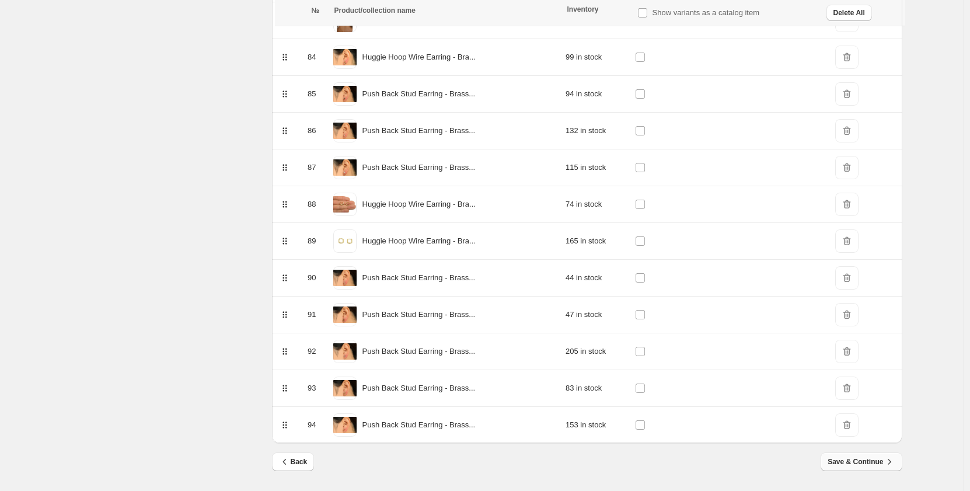
click at [885, 464] on span "Save & Continue" at bounding box center [860, 462] width 67 height 12
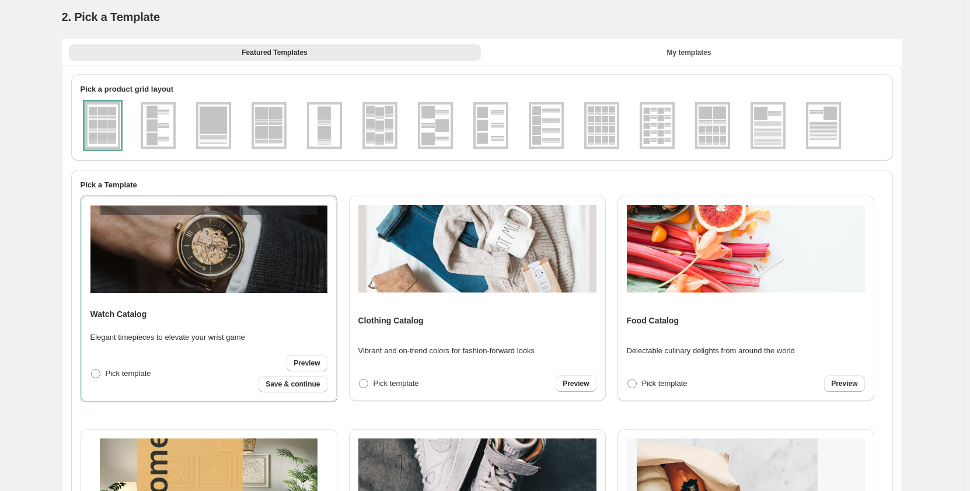
scroll to position [0, 0]
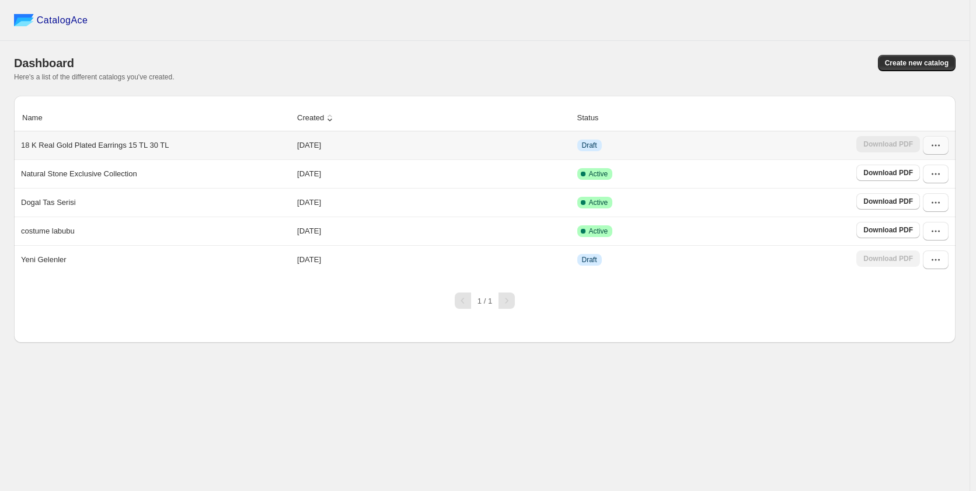
click at [938, 149] on icon "button" at bounding box center [936, 145] width 12 height 12
click at [916, 246] on span "Edit" at bounding box center [910, 250] width 13 height 9
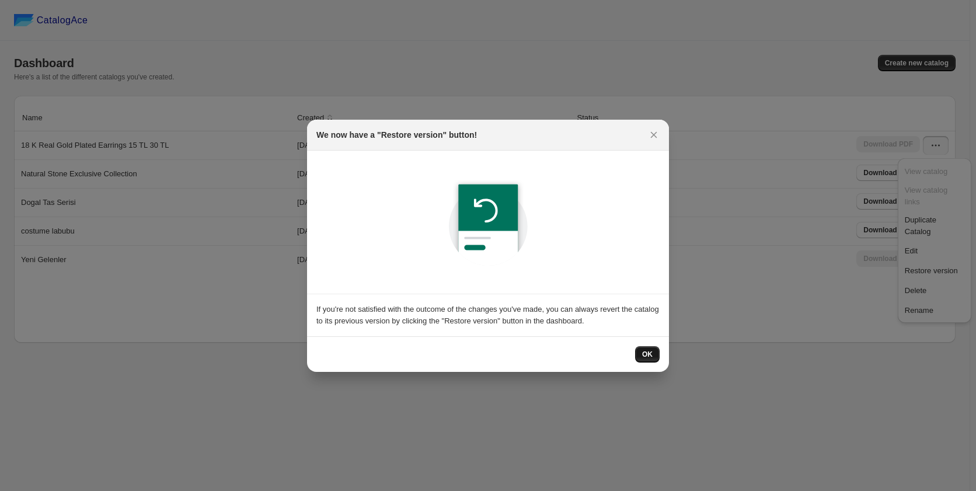
click at [641, 357] on button "OK" at bounding box center [647, 354] width 25 height 16
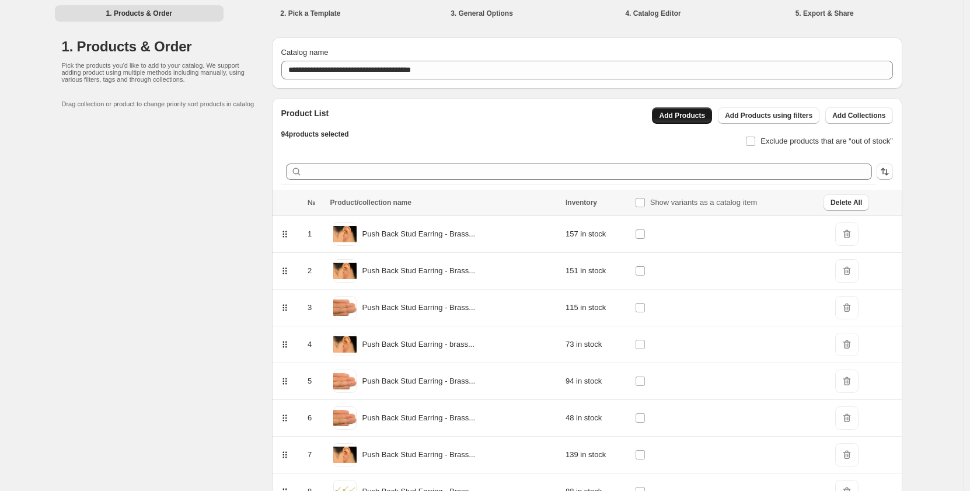
click at [696, 118] on span "Add Products" at bounding box center [682, 115] width 46 height 9
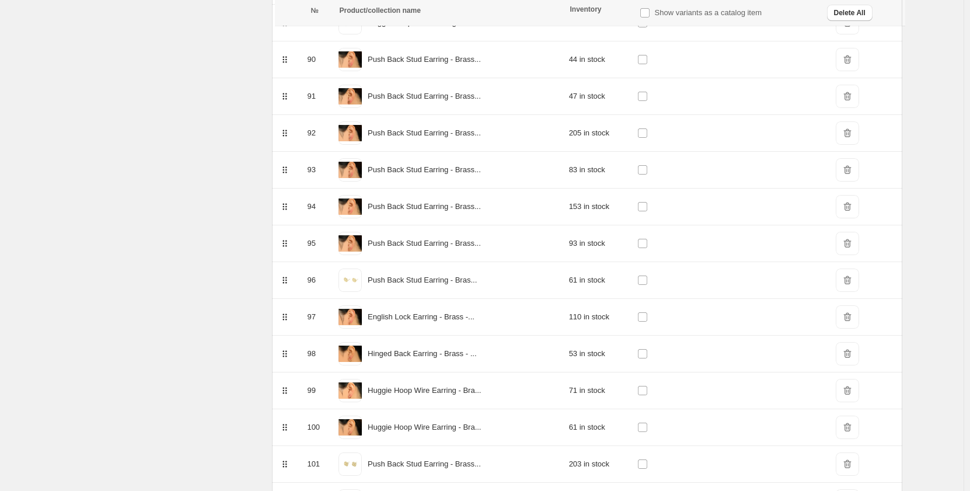
scroll to position [3669, 0]
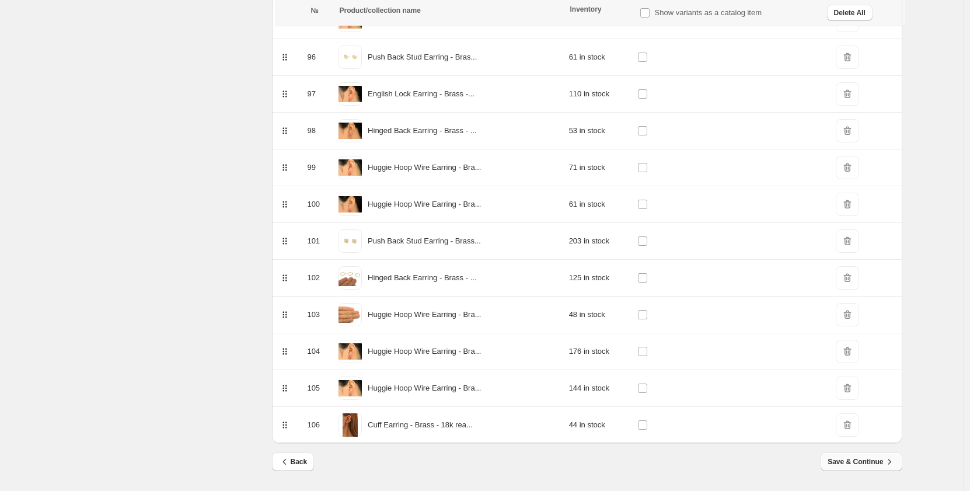
click at [871, 464] on span "Save & Continue" at bounding box center [860, 462] width 67 height 12
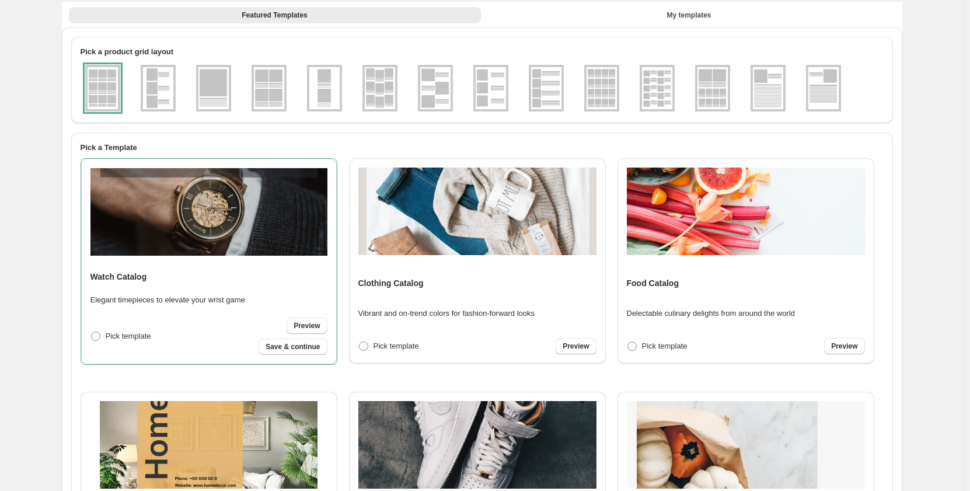
scroll to position [0, 0]
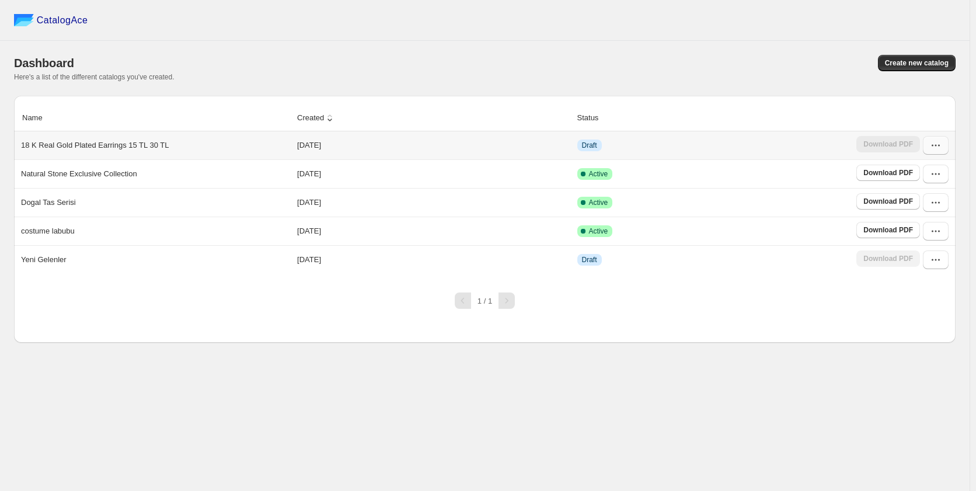
click at [937, 148] on icon "button" at bounding box center [936, 145] width 12 height 12
click at [916, 246] on span "Edit" at bounding box center [910, 250] width 13 height 9
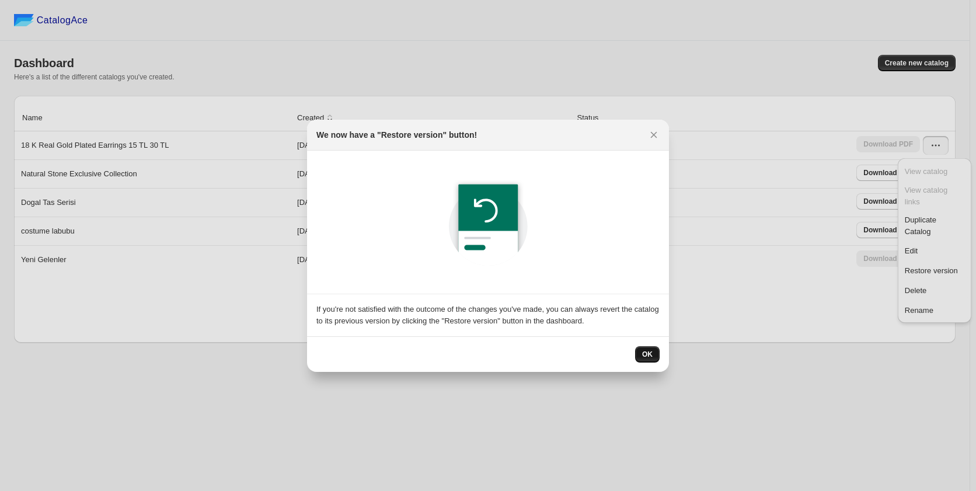
click at [648, 355] on span "OK" at bounding box center [647, 354] width 11 height 9
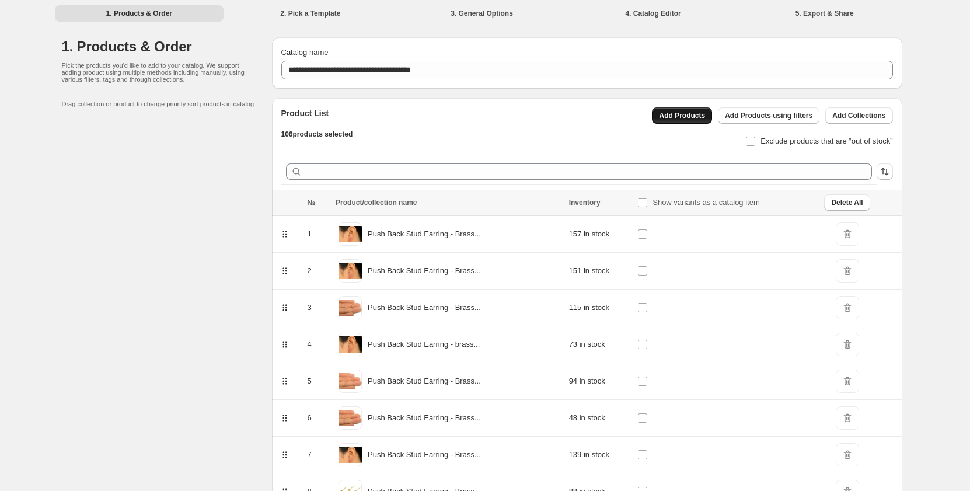
click at [693, 118] on span "Add Products" at bounding box center [682, 115] width 46 height 9
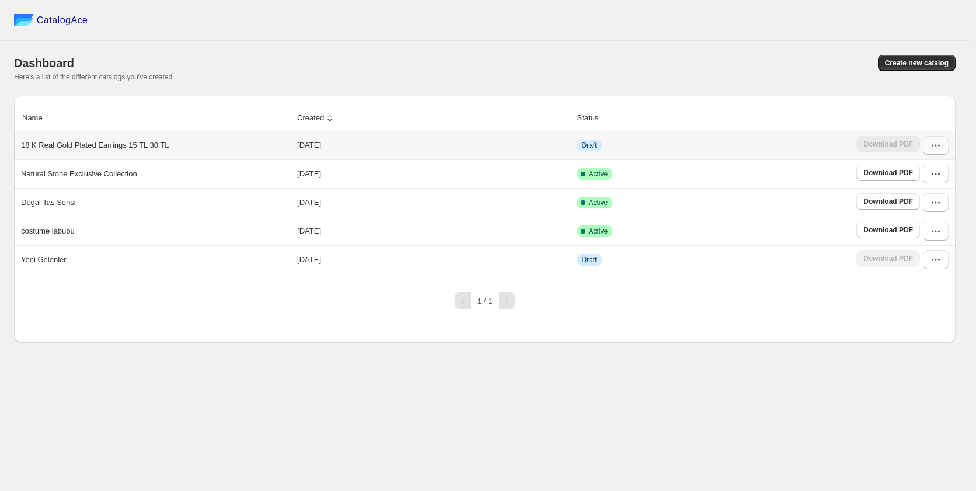
click at [933, 145] on icon "button" at bounding box center [936, 145] width 12 height 12
click at [917, 246] on span "Edit" at bounding box center [910, 250] width 13 height 9
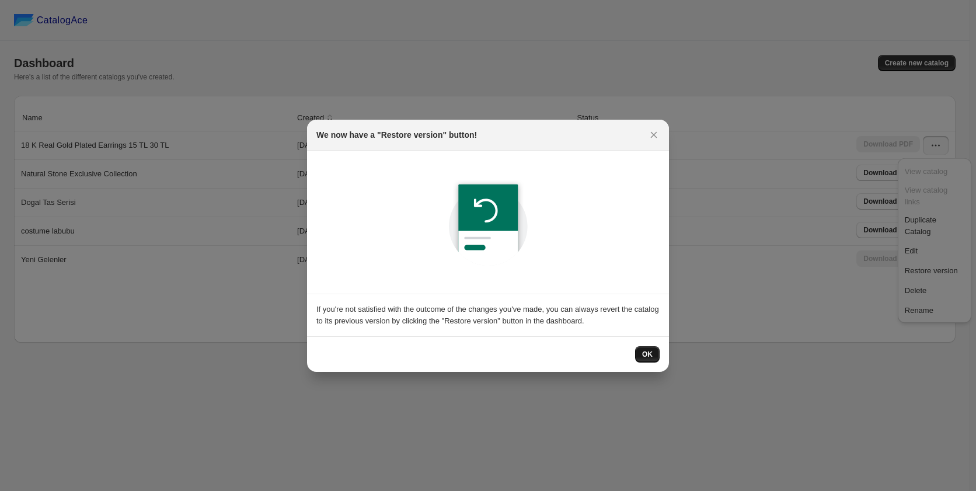
click at [650, 354] on span "OK" at bounding box center [647, 354] width 11 height 9
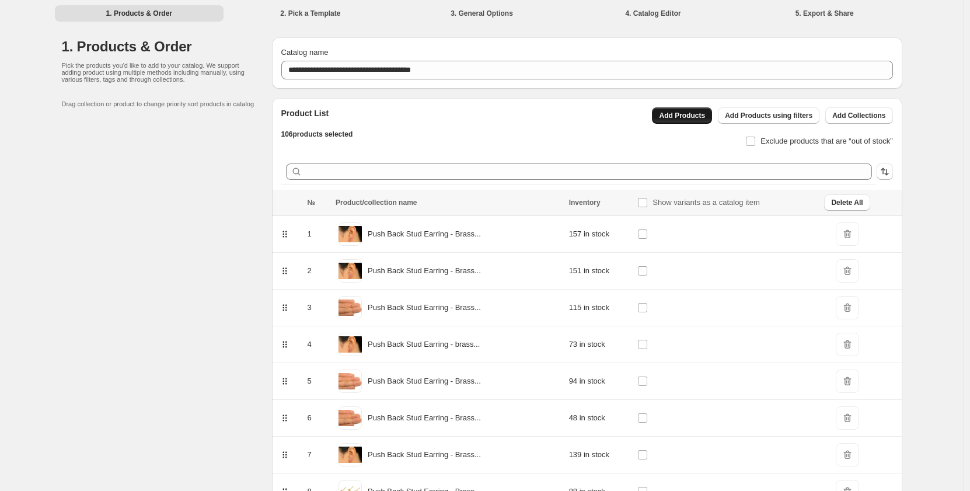
click at [692, 114] on span "Add Products" at bounding box center [682, 115] width 46 height 9
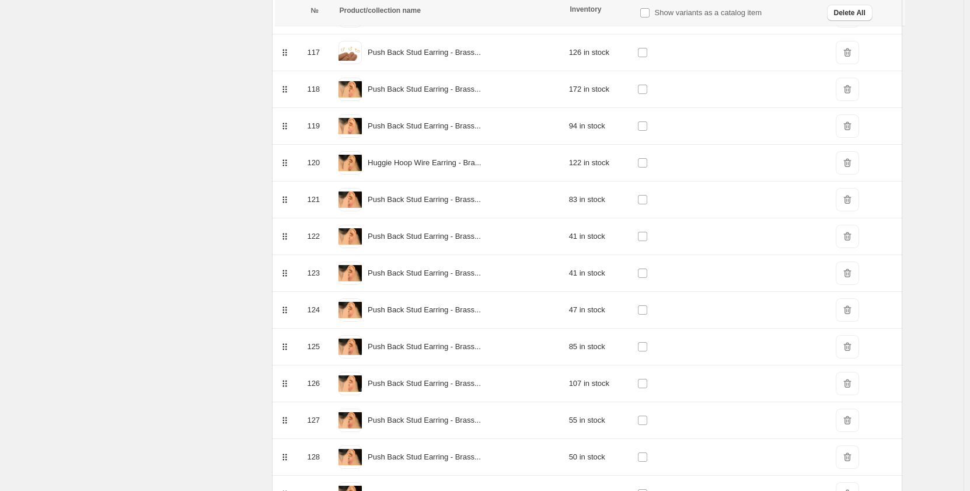
scroll to position [4551, 0]
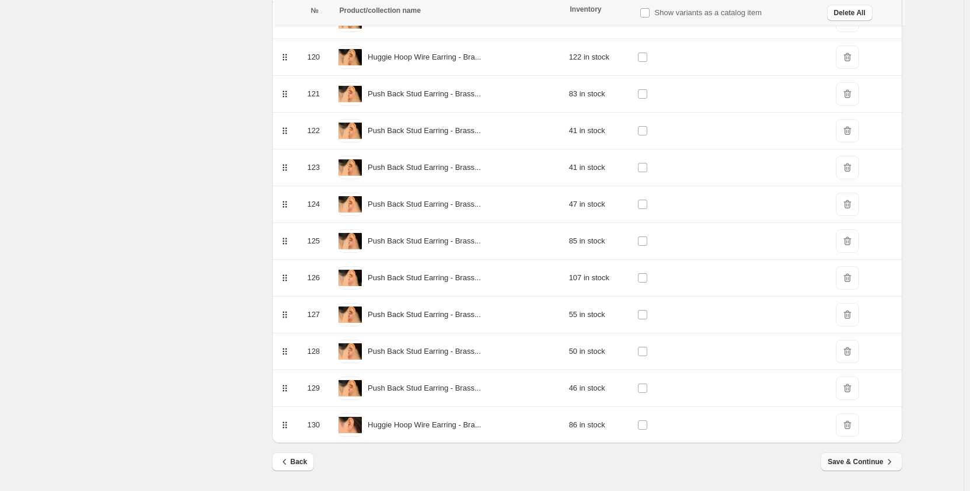
click at [869, 462] on span "Save & Continue" at bounding box center [860, 462] width 67 height 12
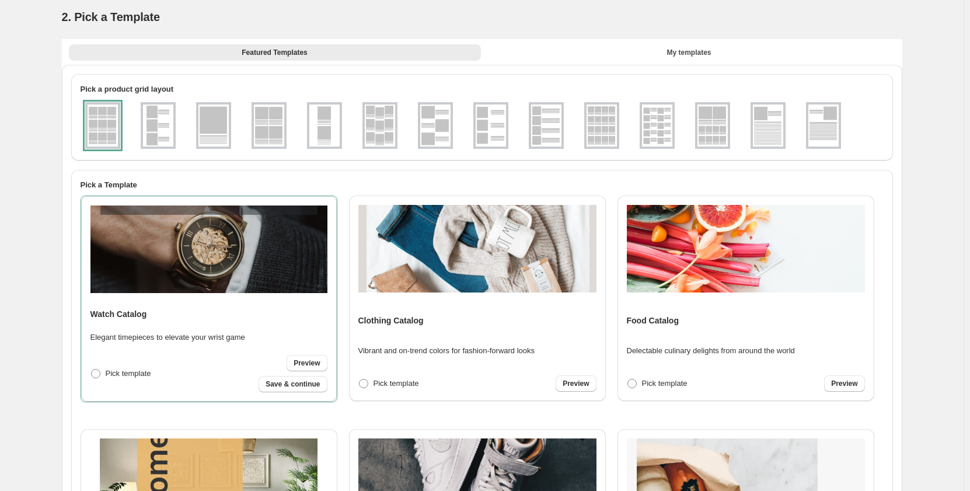
scroll to position [0, 0]
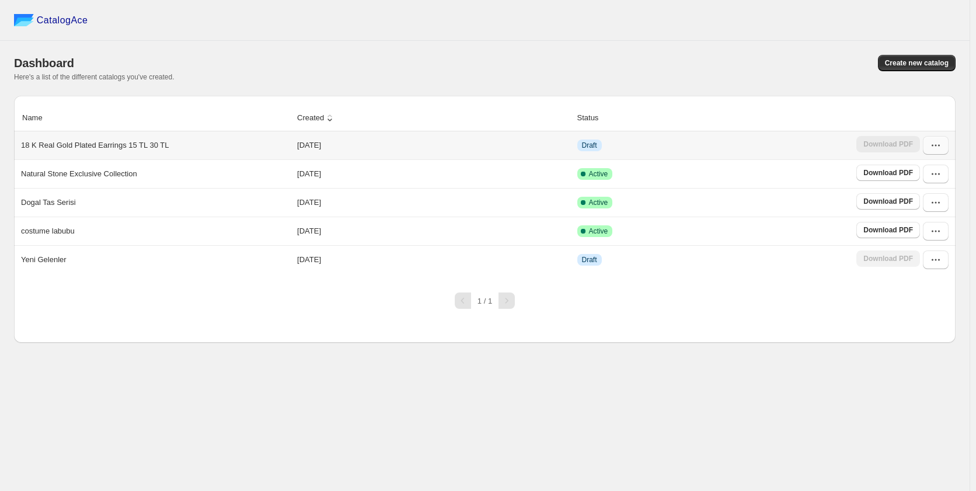
click at [934, 149] on icon "button" at bounding box center [936, 145] width 12 height 12
click at [911, 246] on span "Edit" at bounding box center [910, 250] width 13 height 9
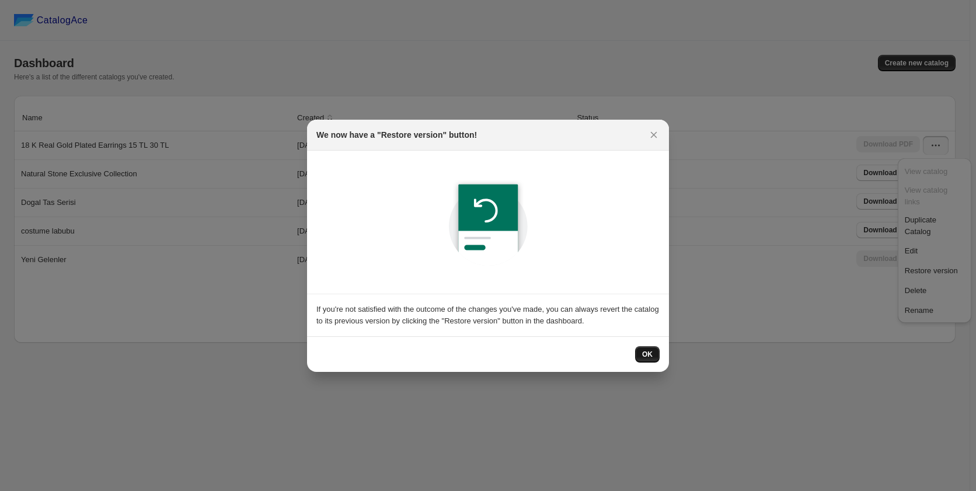
click at [647, 350] on span "OK" at bounding box center [647, 354] width 11 height 9
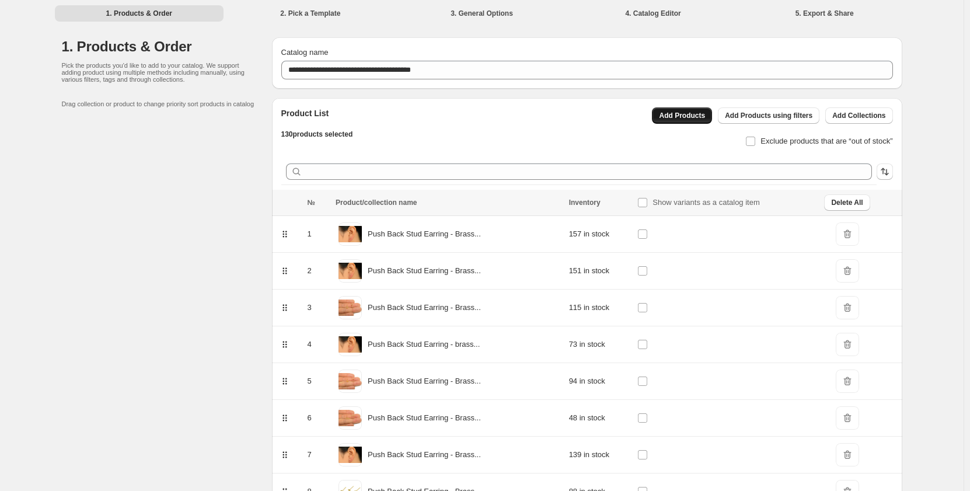
click at [687, 118] on span "Add Products" at bounding box center [682, 115] width 46 height 9
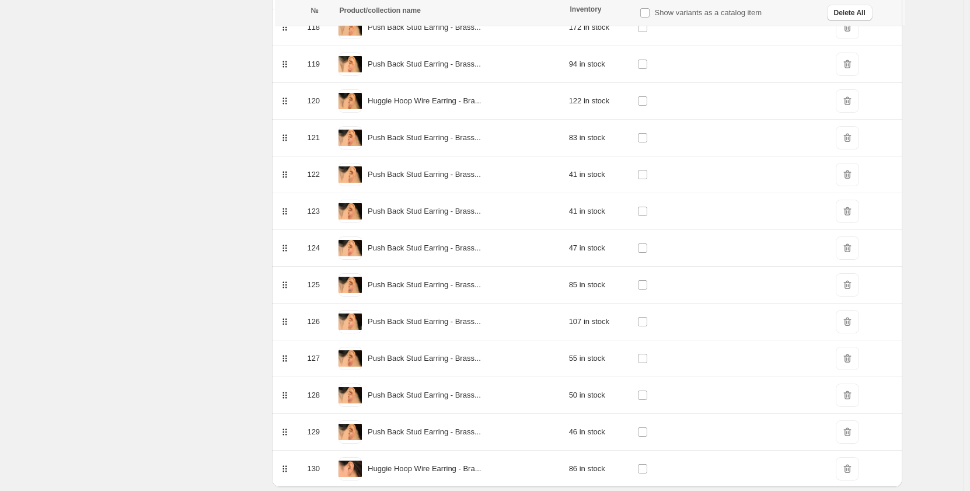
scroll to position [4551, 0]
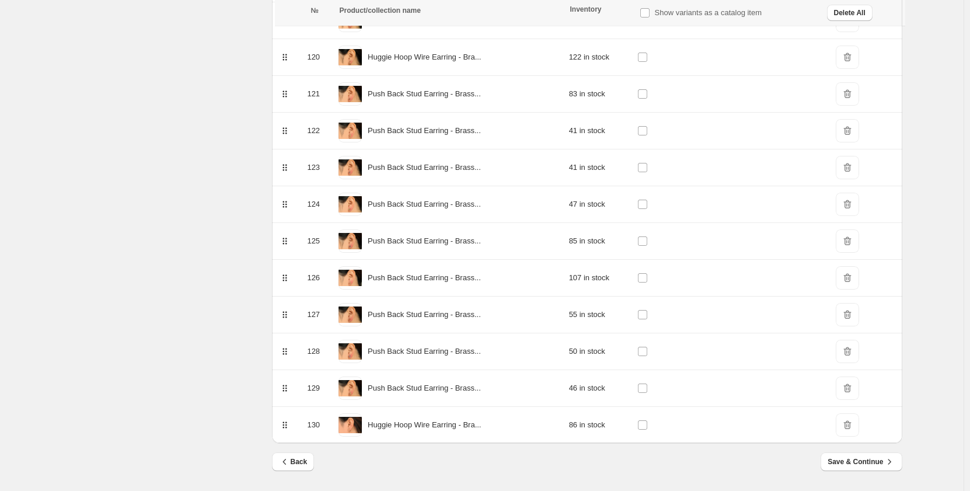
click at [851, 426] on span "DeleteIcon" at bounding box center [847, 424] width 23 height 23
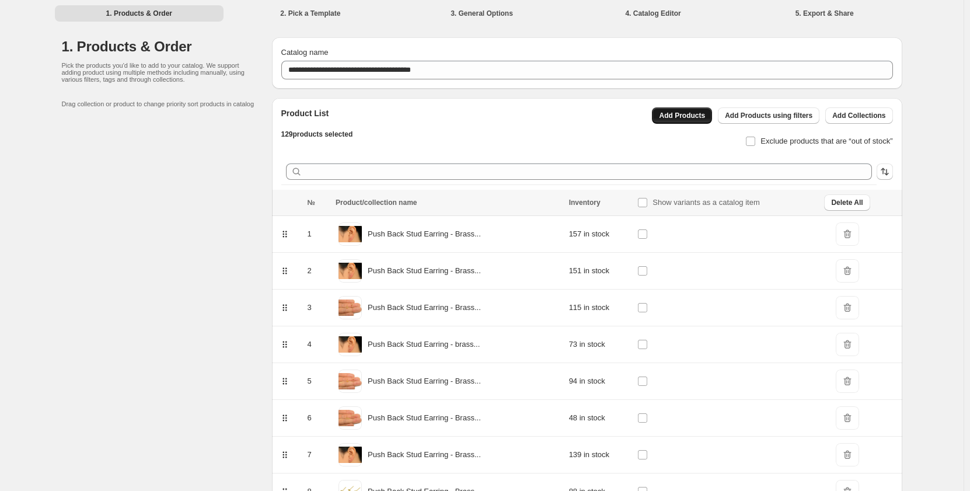
click at [693, 118] on span "Add Products" at bounding box center [682, 115] width 46 height 9
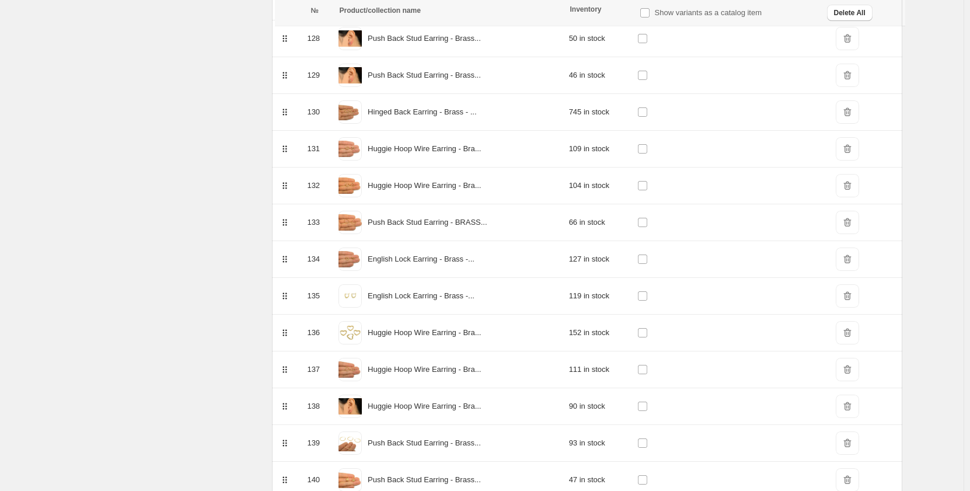
scroll to position [5434, 0]
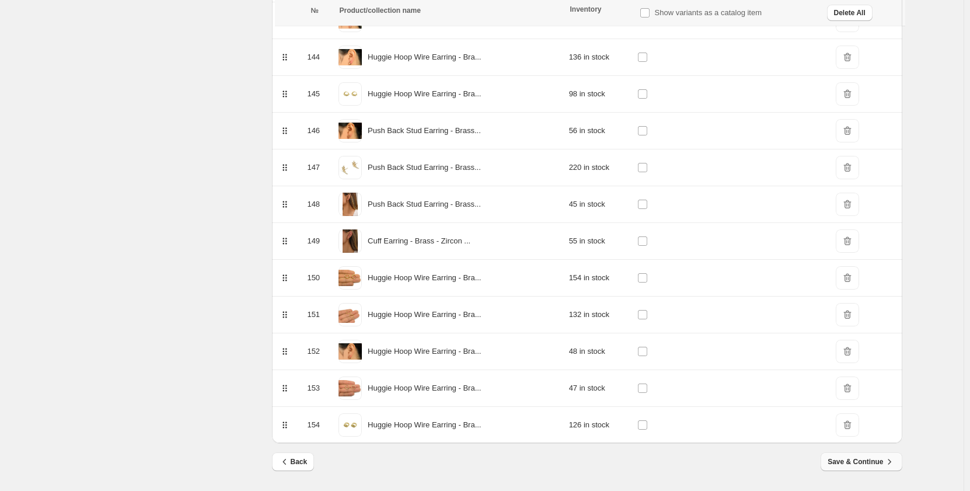
click at [864, 462] on span "Save & Continue" at bounding box center [860, 462] width 67 height 12
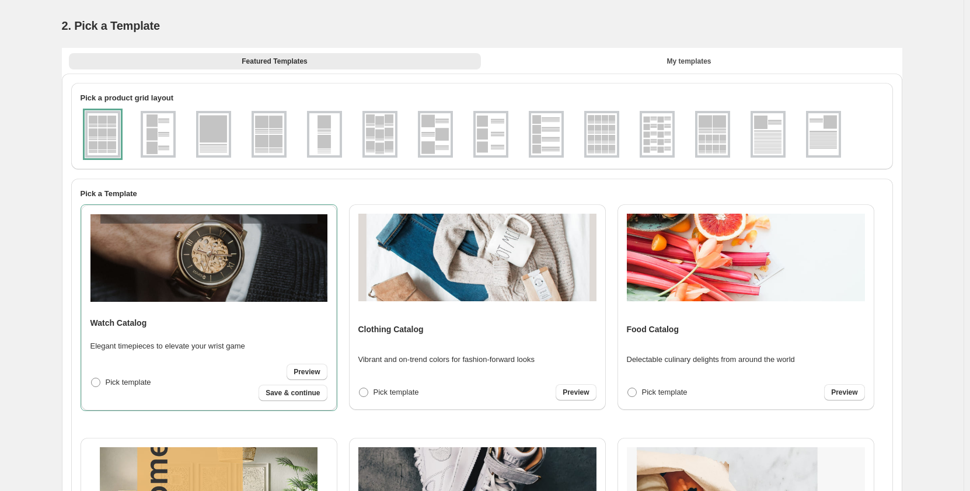
scroll to position [0, 0]
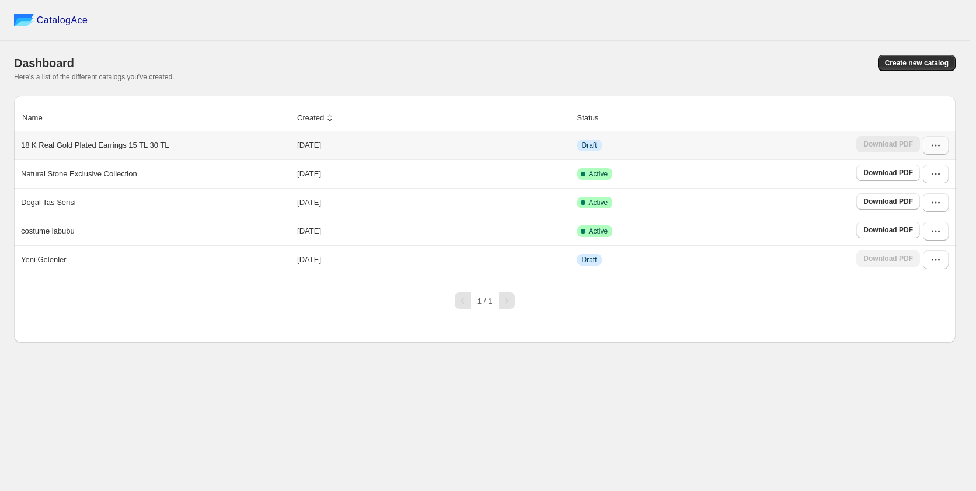
click at [938, 144] on icon "button" at bounding box center [936, 145] width 12 height 12
click at [920, 245] on span "Edit" at bounding box center [934, 251] width 60 height 12
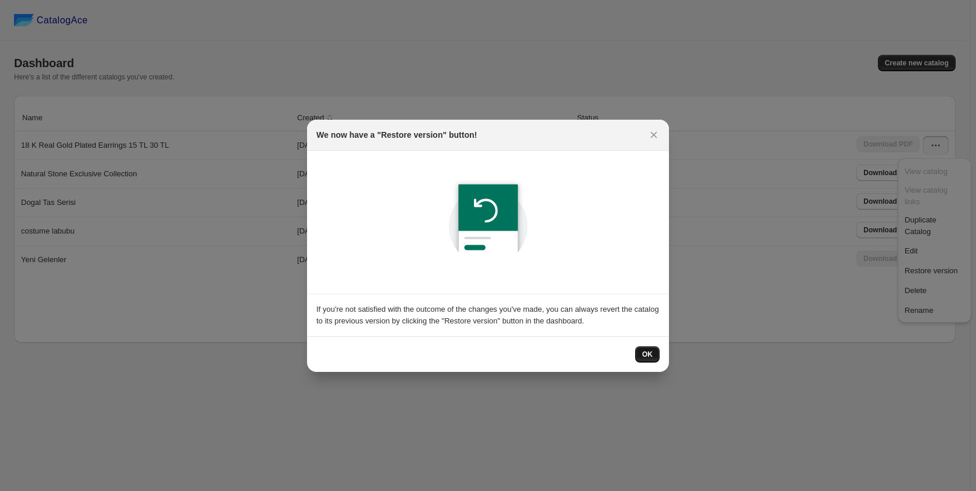
click at [647, 354] on span "OK" at bounding box center [647, 354] width 11 height 9
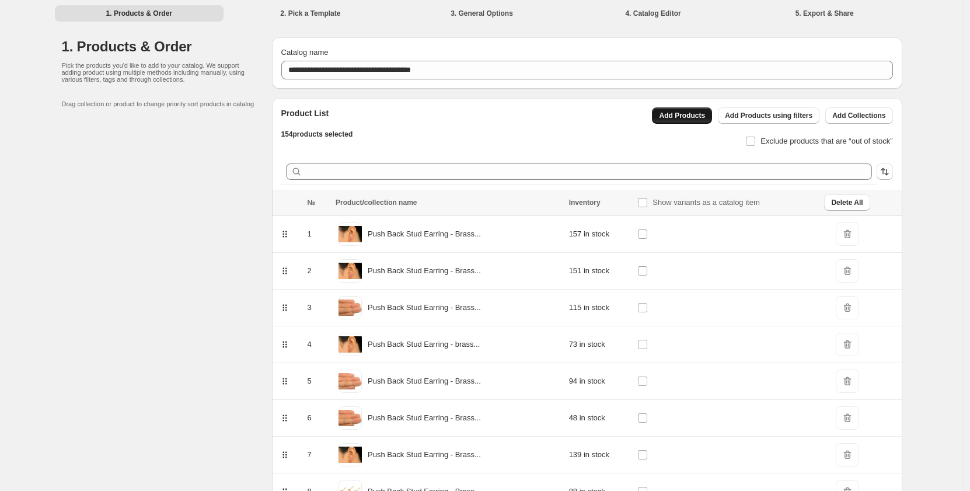
click at [688, 115] on span "Add Products" at bounding box center [682, 115] width 46 height 9
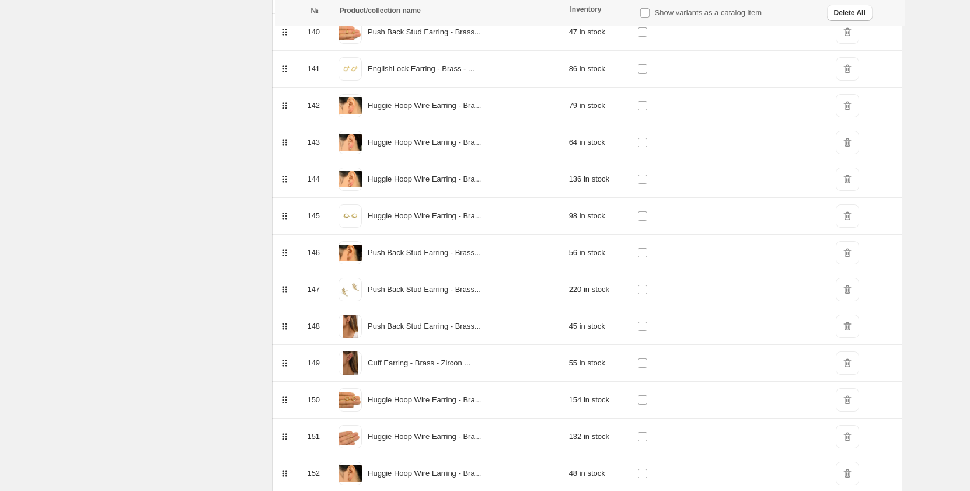
scroll to position [5912, 0]
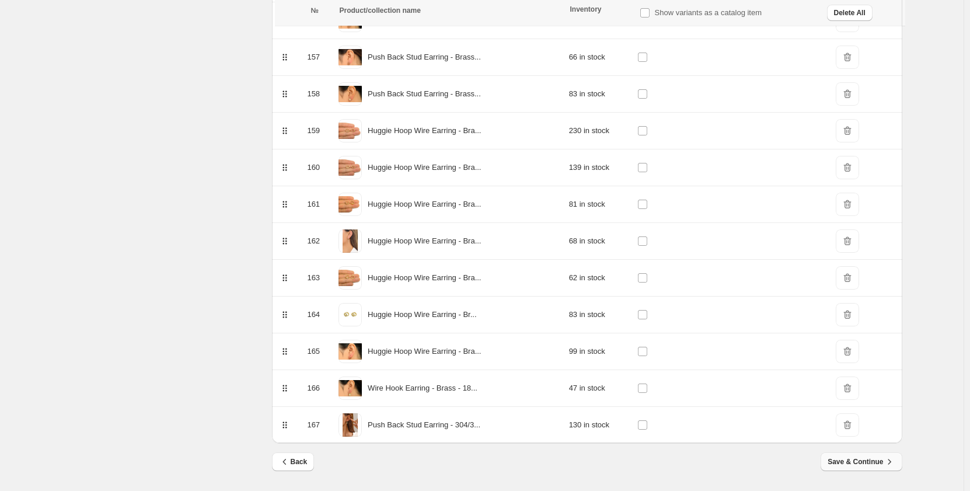
click at [862, 459] on span "Save & Continue" at bounding box center [860, 462] width 67 height 12
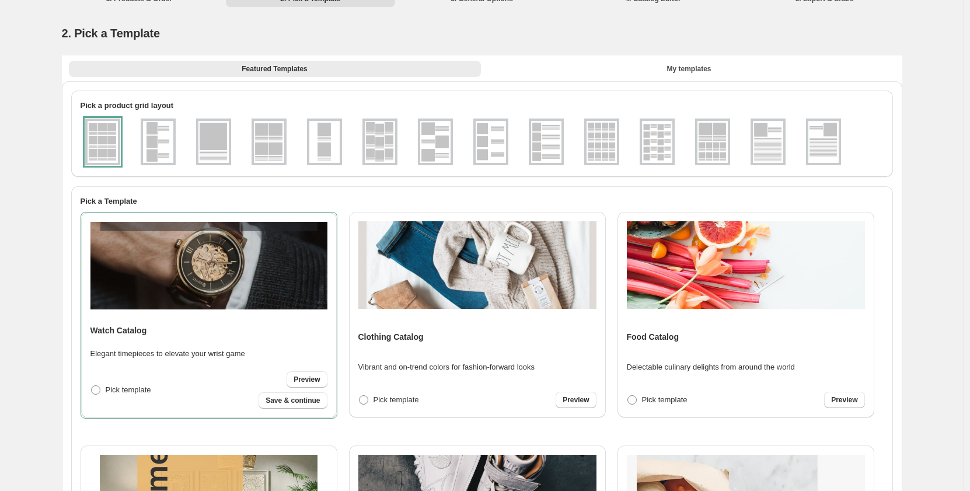
scroll to position [0, 0]
